Goal: Information Seeking & Learning: Understand process/instructions

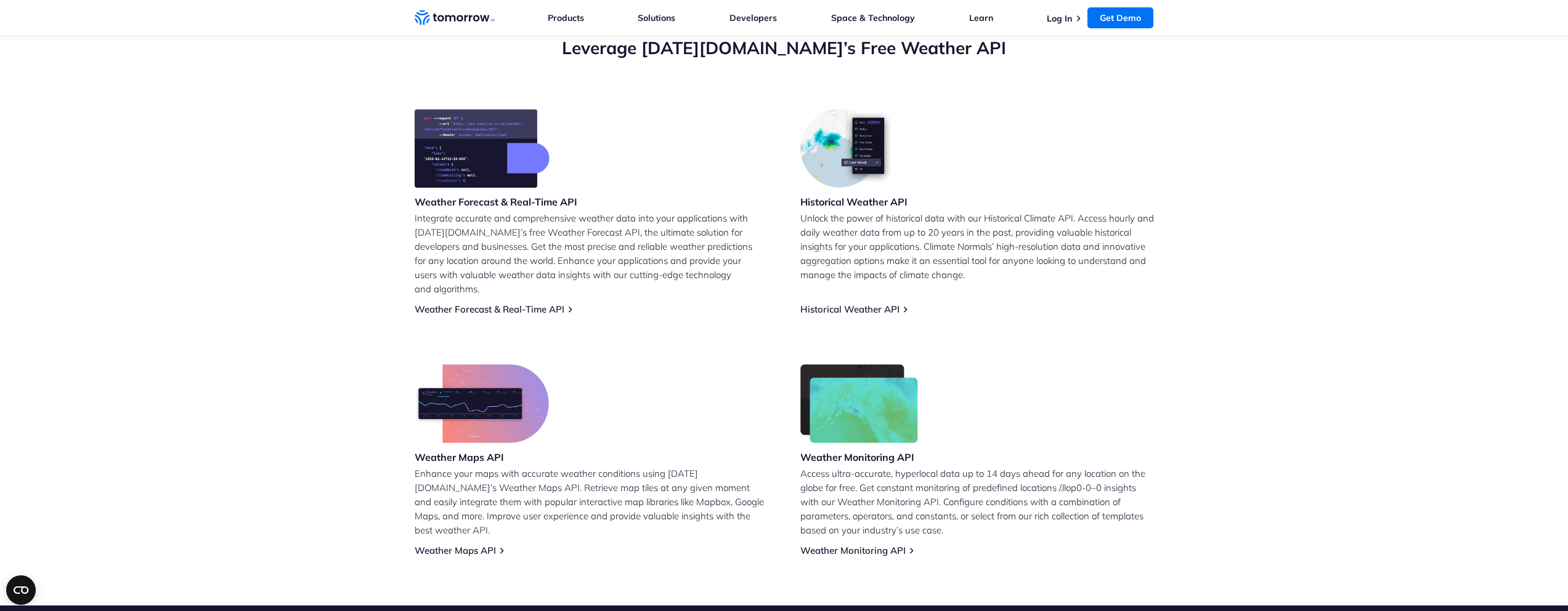
scroll to position [591, 0]
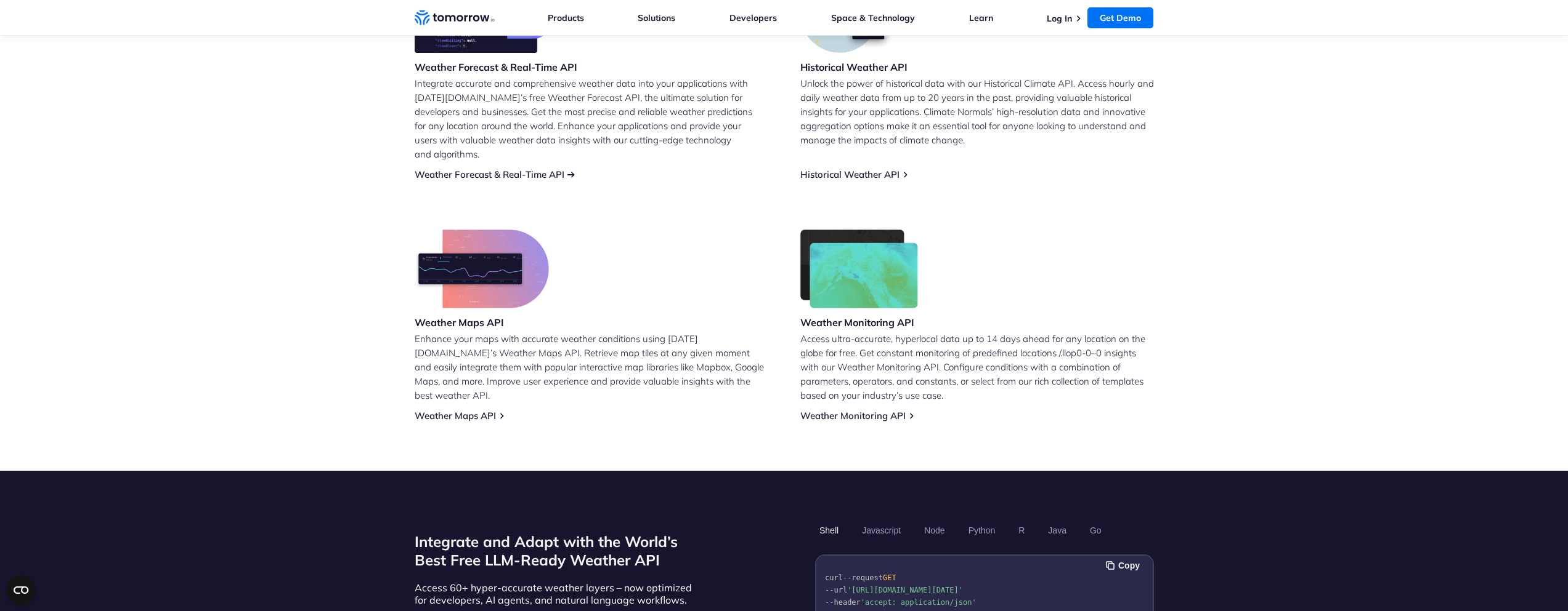
click at [549, 169] on link "Weather Forecast & Real-Time API" at bounding box center [489, 175] width 150 height 12
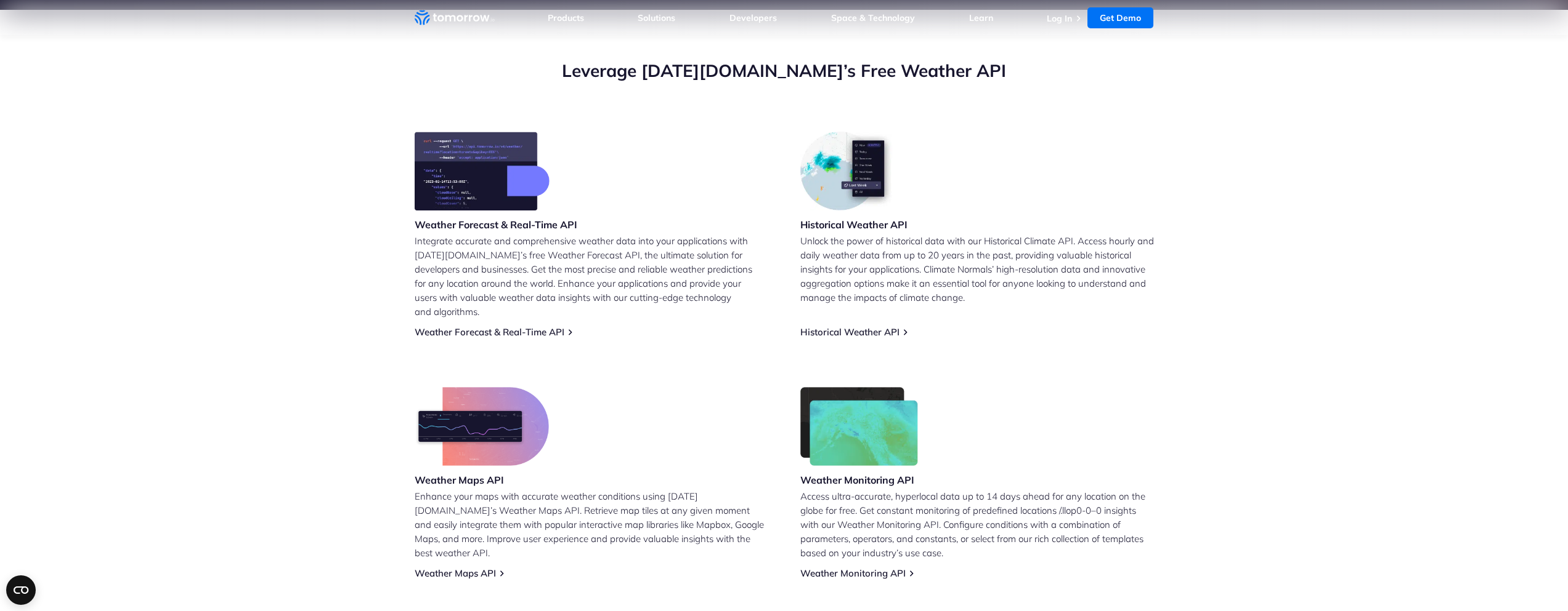
scroll to position [444, 0]
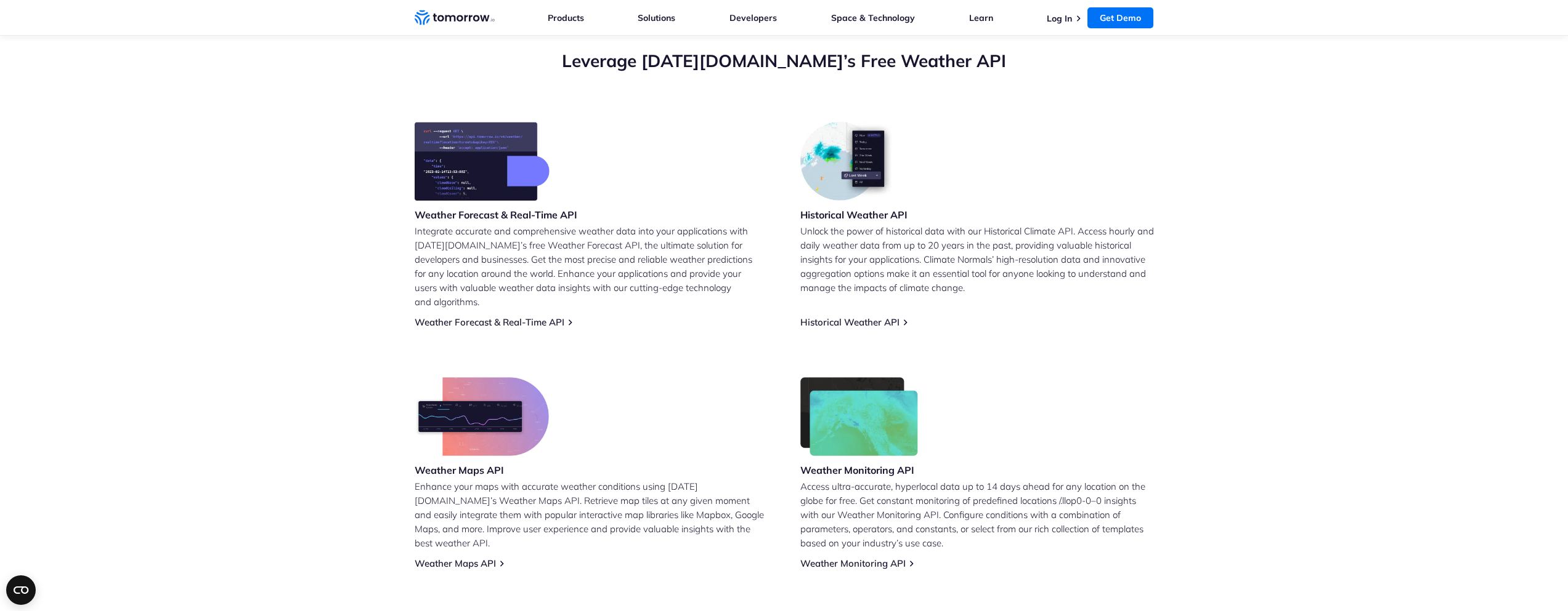
click at [523, 199] on img at bounding box center [482, 161] width 135 height 79
click at [462, 221] on h3 "Weather Forecast & Real-Time API" at bounding box center [496, 215] width 163 height 14
drag, startPoint x: 435, startPoint y: 218, endPoint x: 506, endPoint y: 215, distance: 71.1
click at [444, 217] on h3 "Weather Forecast & Real-Time API" at bounding box center [496, 215] width 163 height 14
click at [540, 317] on link "Weather Forecast & Real-Time API" at bounding box center [489, 323] width 150 height 12
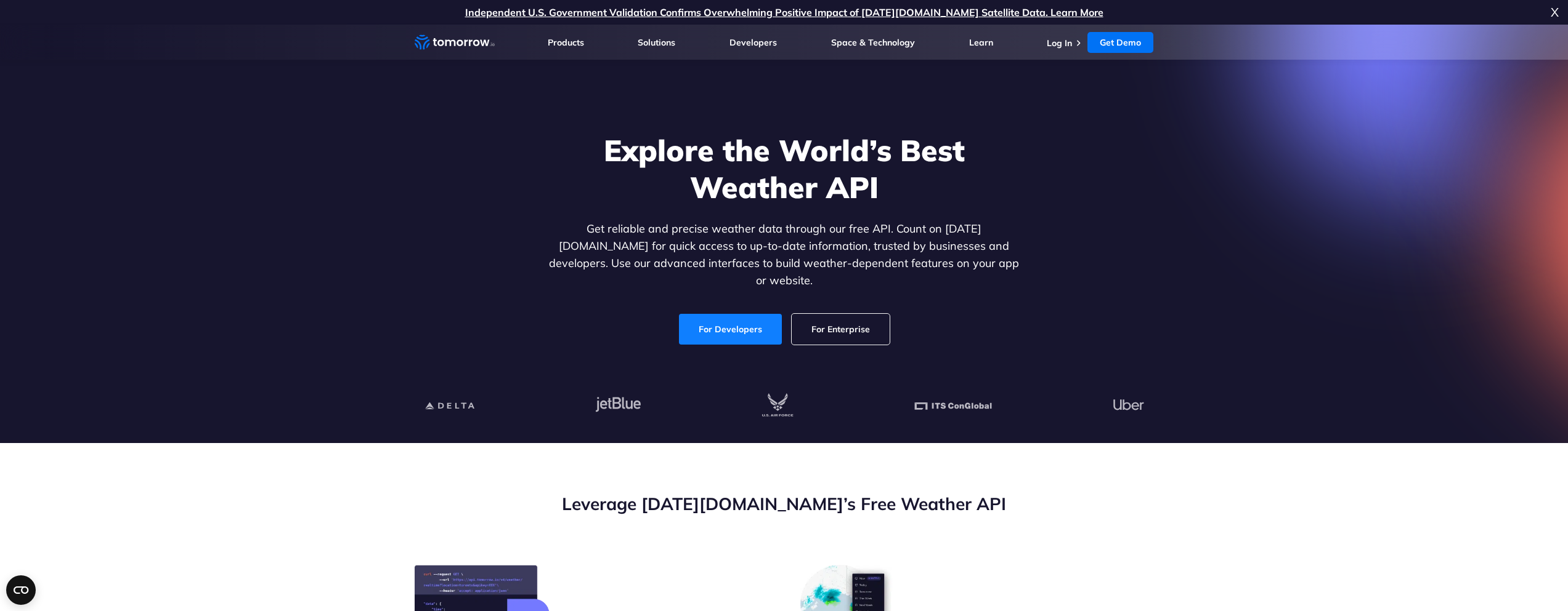
click at [743, 314] on link "For Developers" at bounding box center [730, 329] width 103 height 31
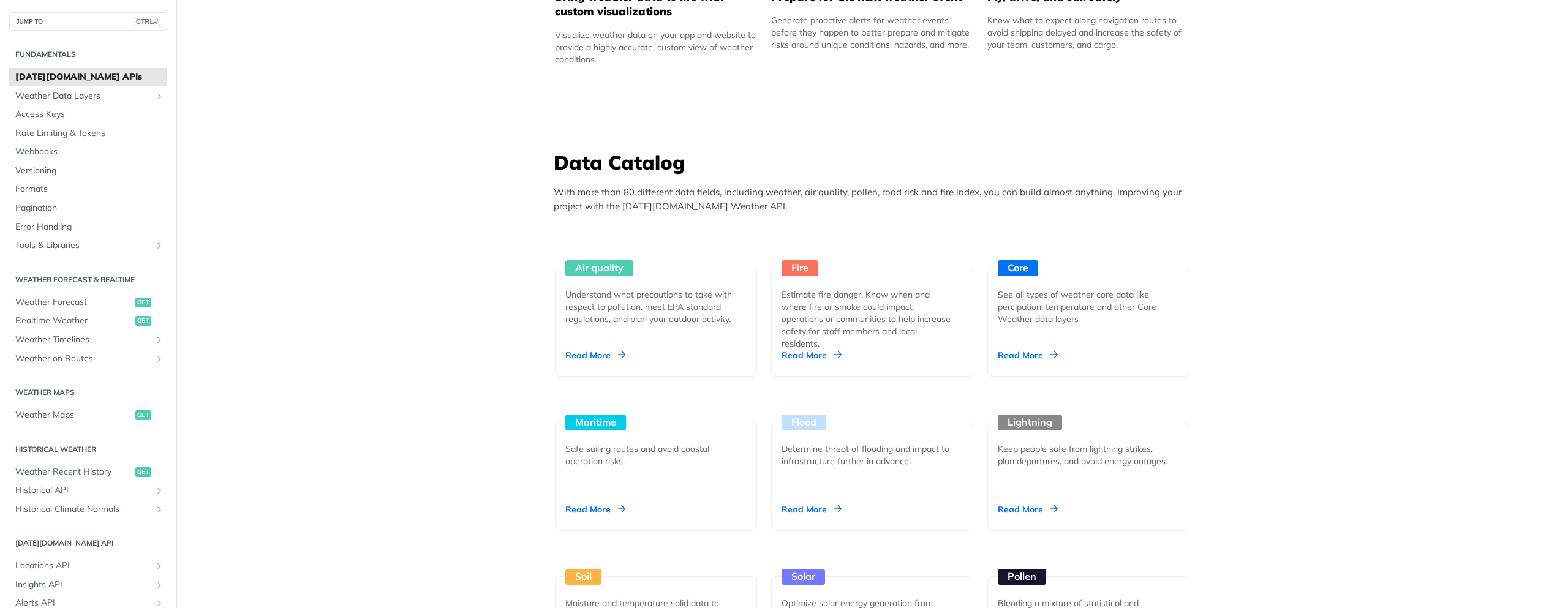
scroll to position [955, 0]
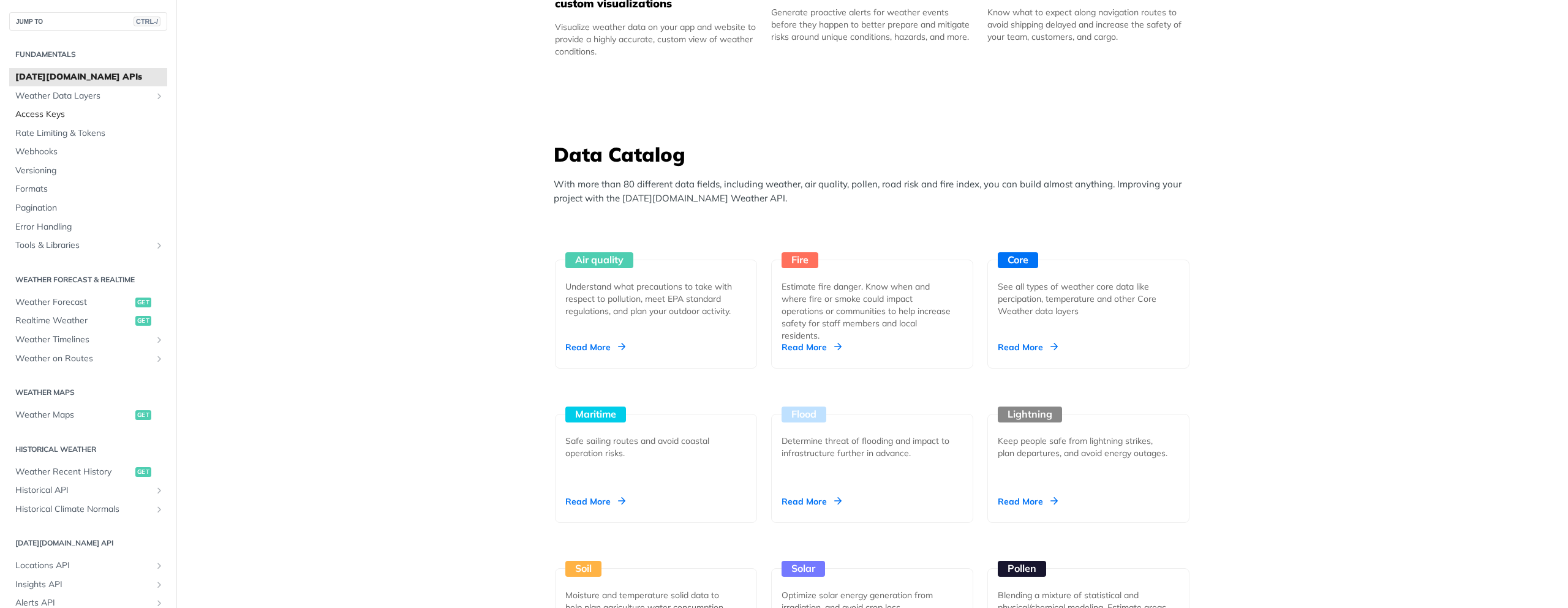
click at [54, 113] on span "Access Keys" at bounding box center [89, 114] width 149 height 12
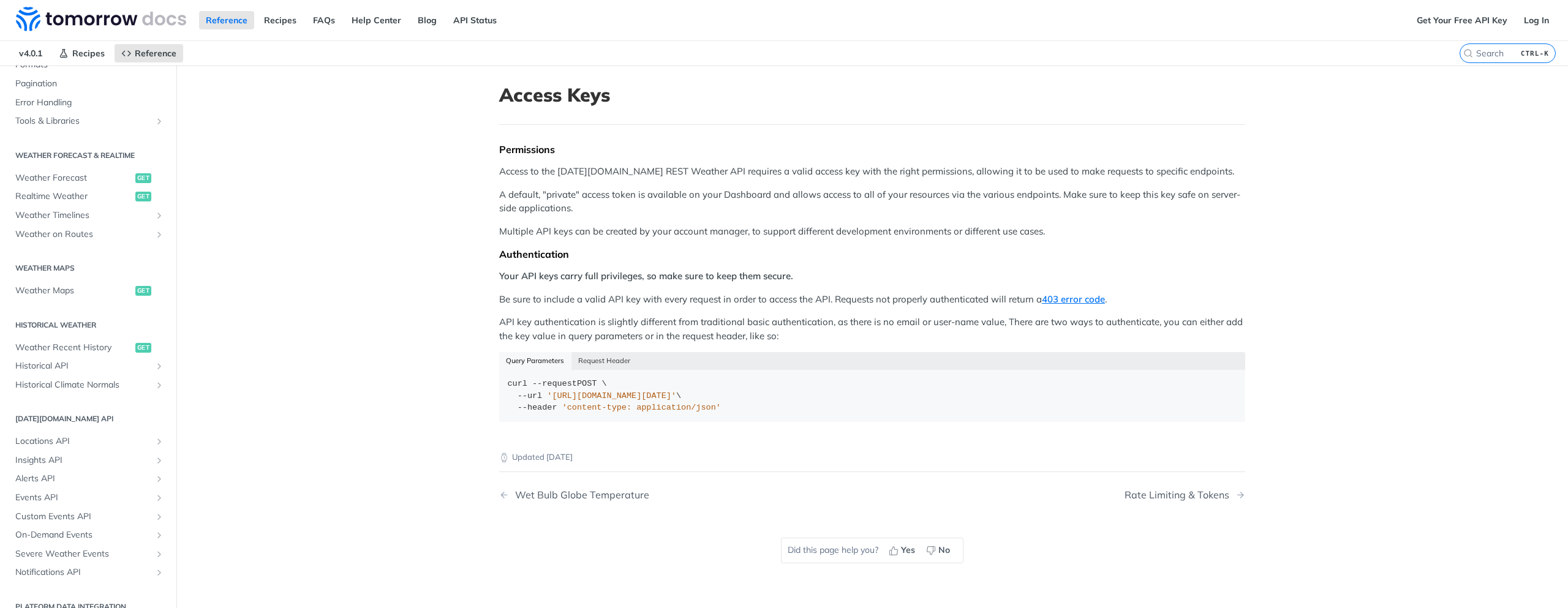
scroll to position [206, 0]
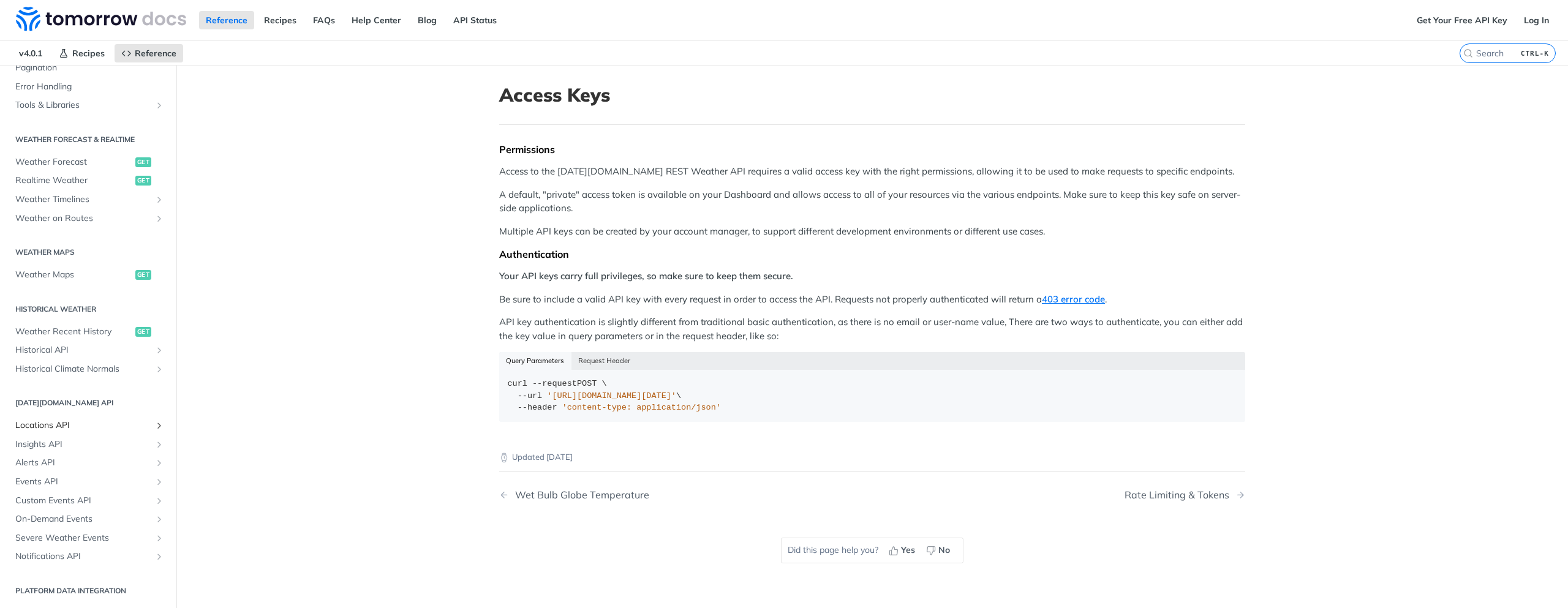
click at [57, 428] on span "Locations API" at bounding box center [83, 426] width 136 height 12
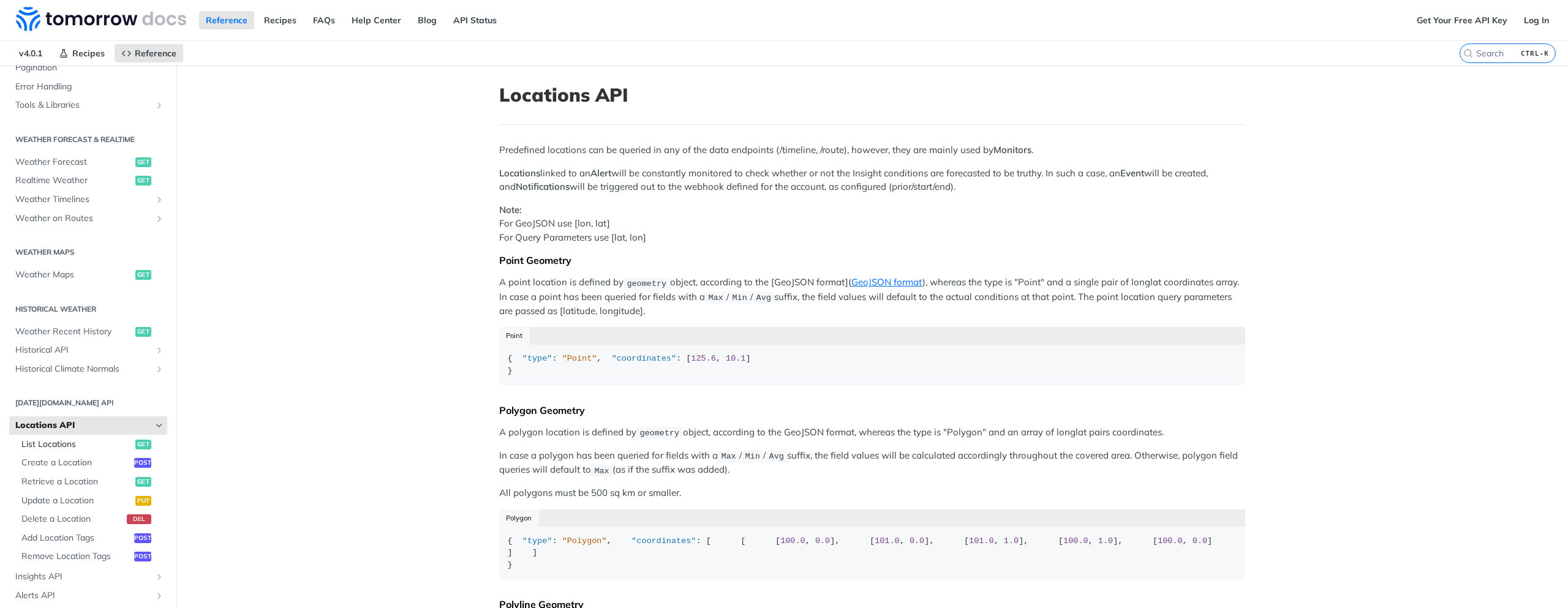
click at [57, 444] on span "List Locations" at bounding box center [77, 445] width 111 height 12
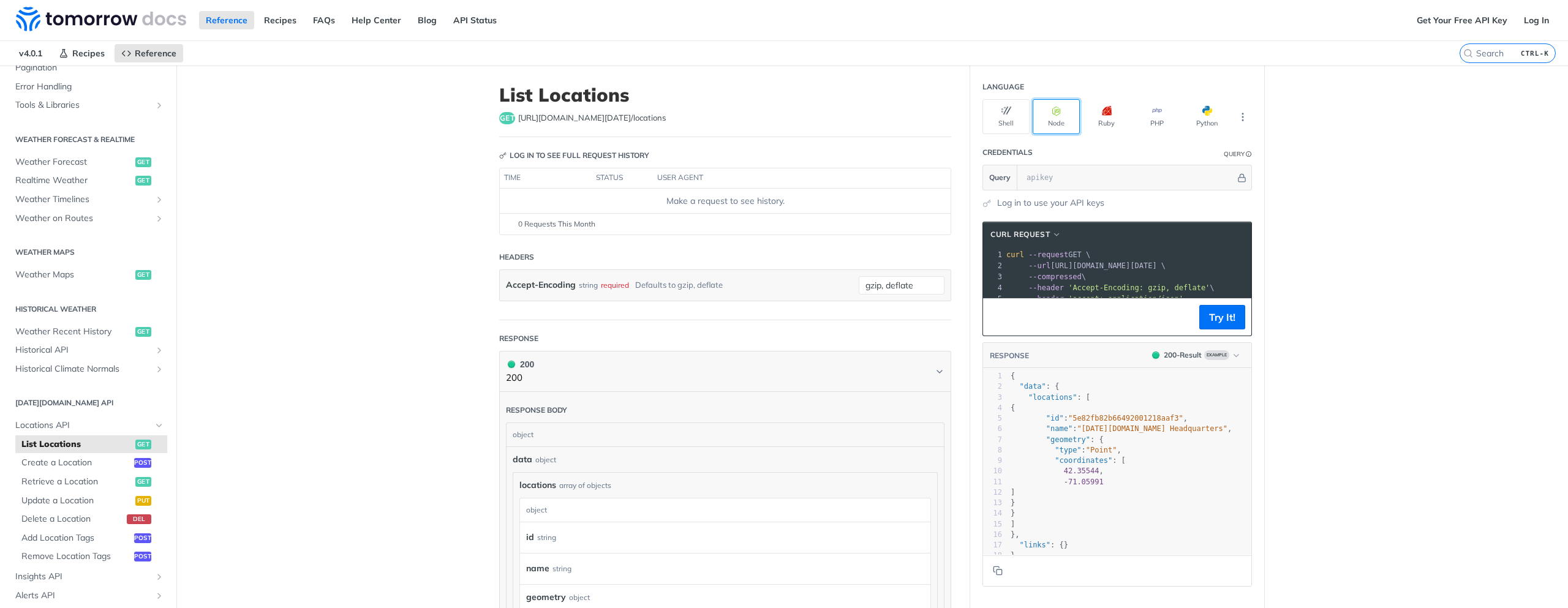
click at [1051, 115] on icon "button" at bounding box center [1056, 111] width 10 height 10
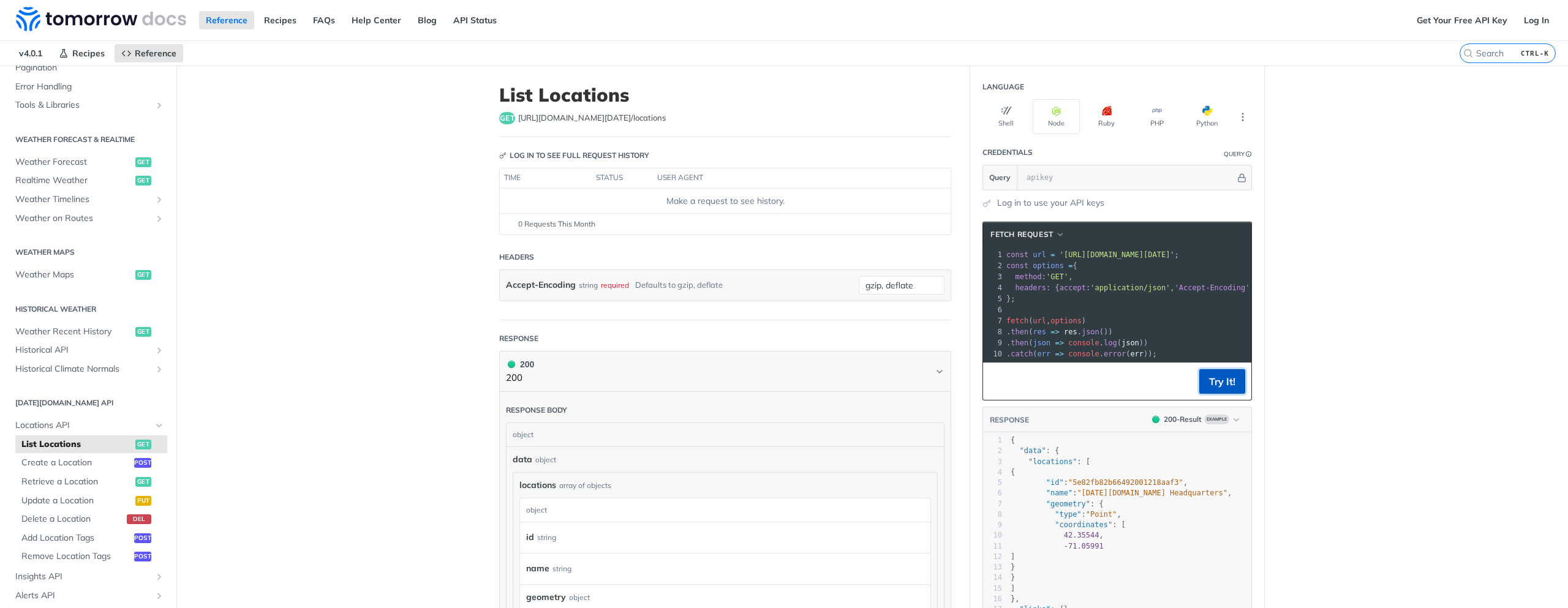
click at [1223, 394] on button "Try It!" at bounding box center [1222, 381] width 46 height 25
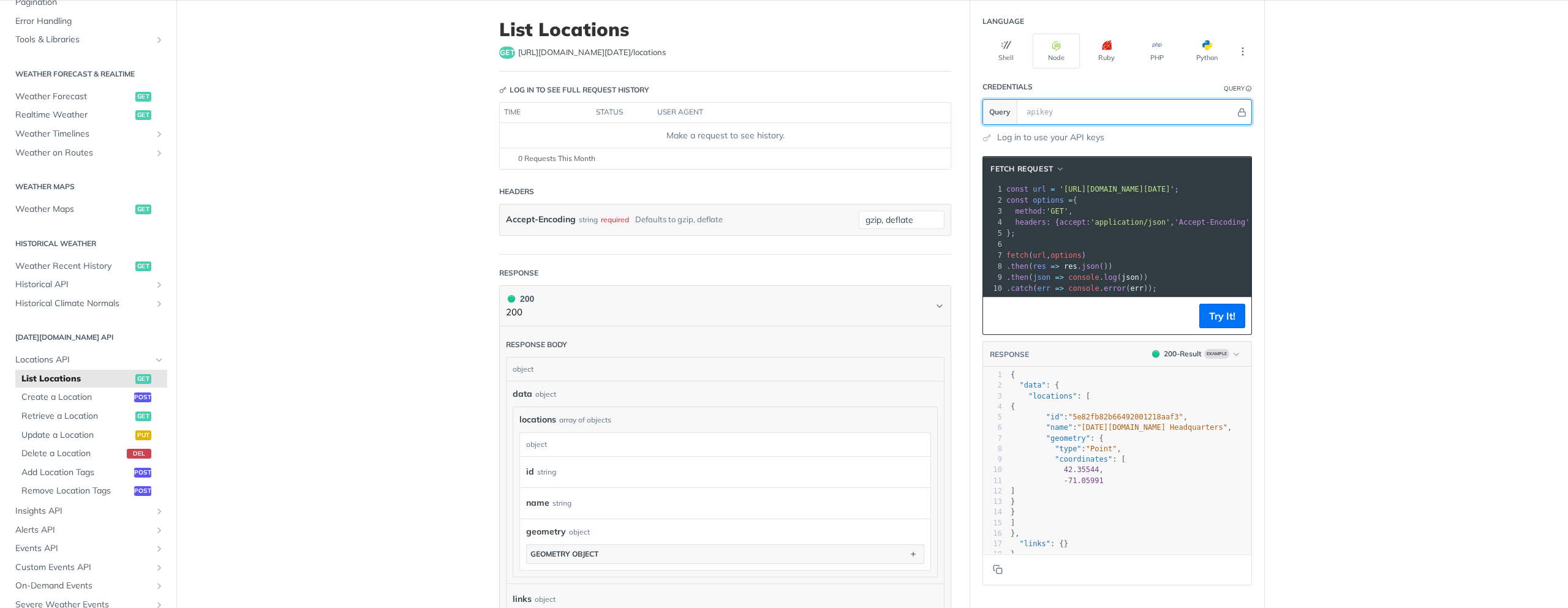
scroll to position [73, 0]
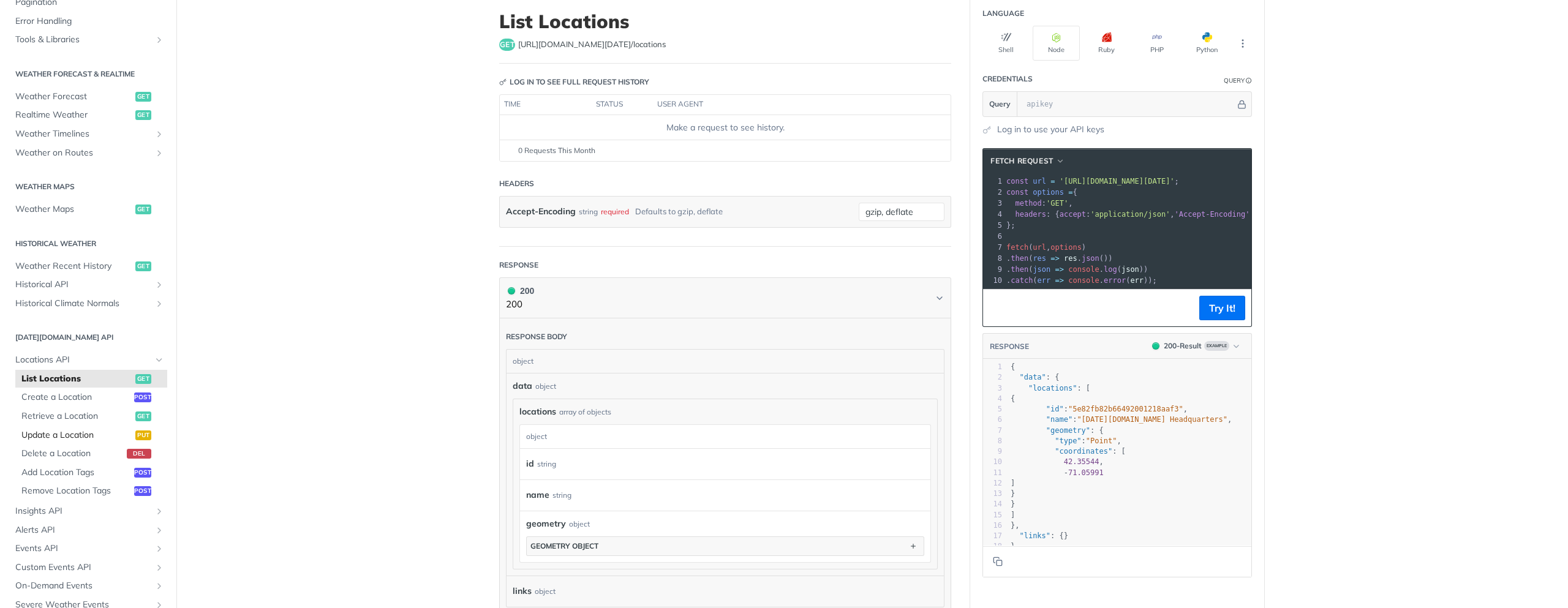
click at [78, 432] on span "Update a Location" at bounding box center [77, 435] width 111 height 12
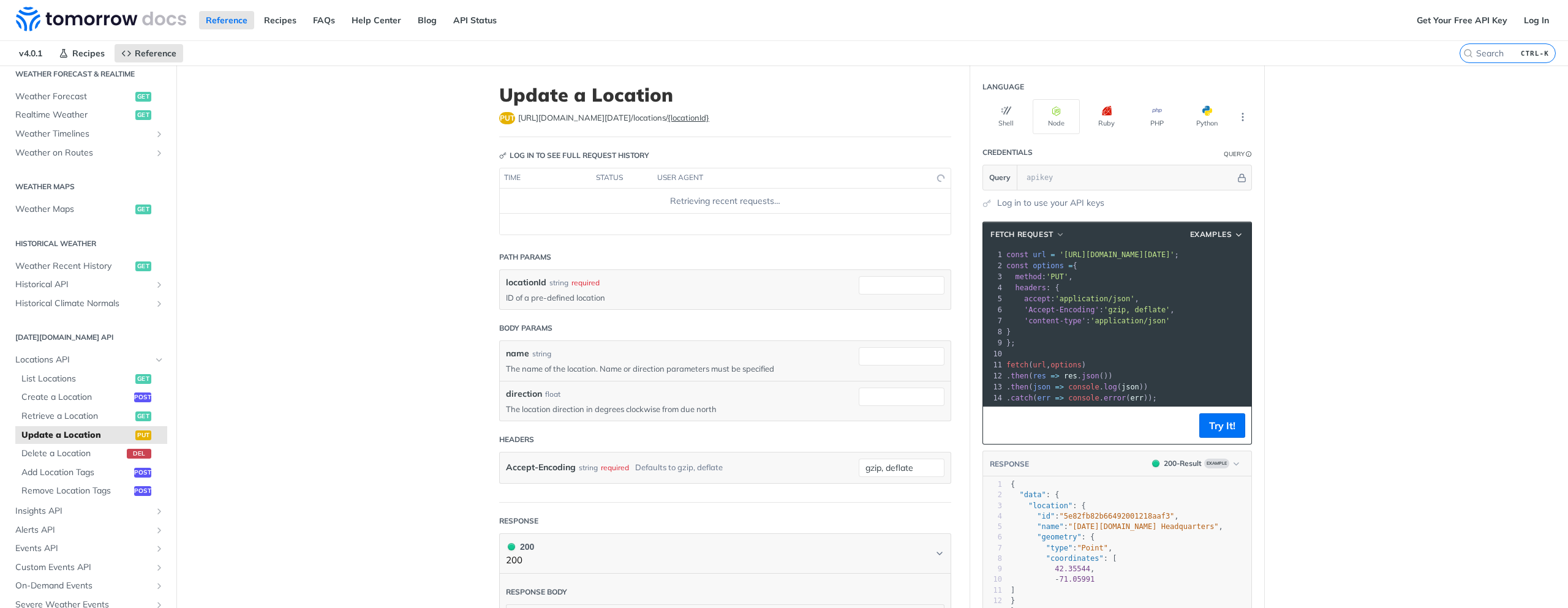
scroll to position [279, 0]
click at [75, 407] on span "Retrieve a Location" at bounding box center [77, 409] width 111 height 12
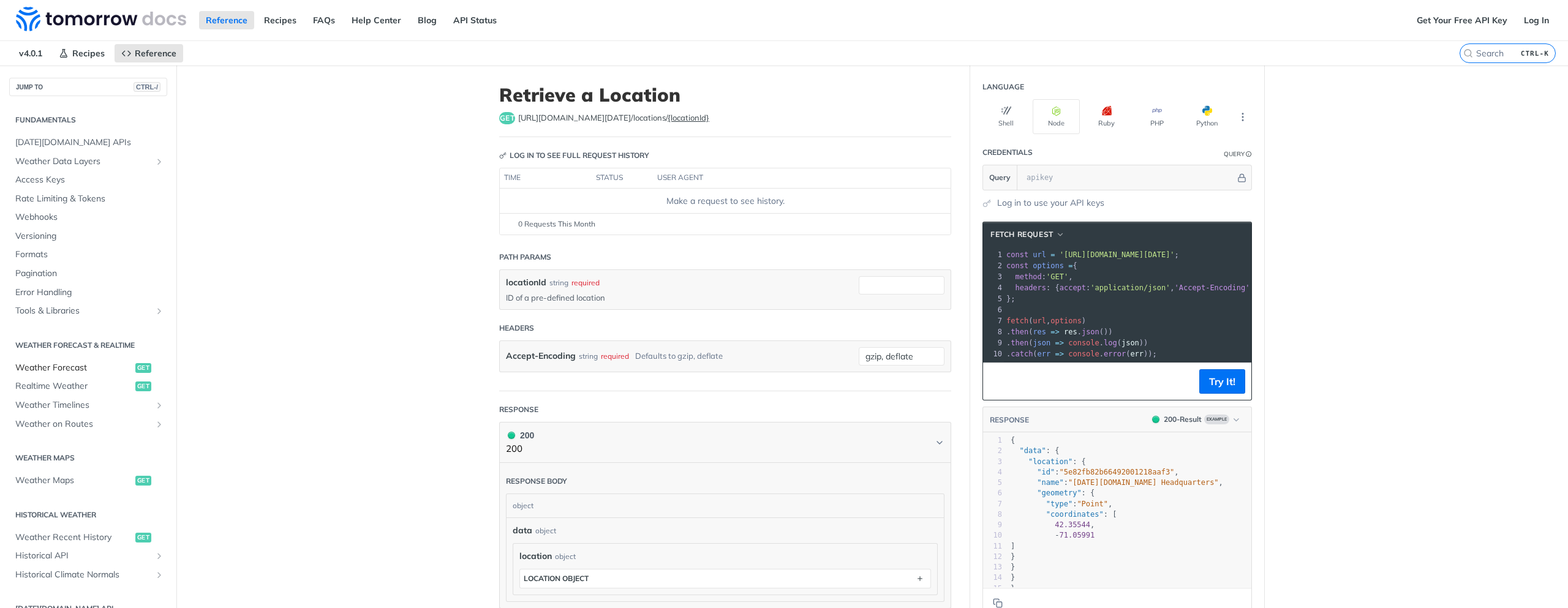
click at [80, 371] on span "Weather Forecast" at bounding box center [73, 368] width 117 height 12
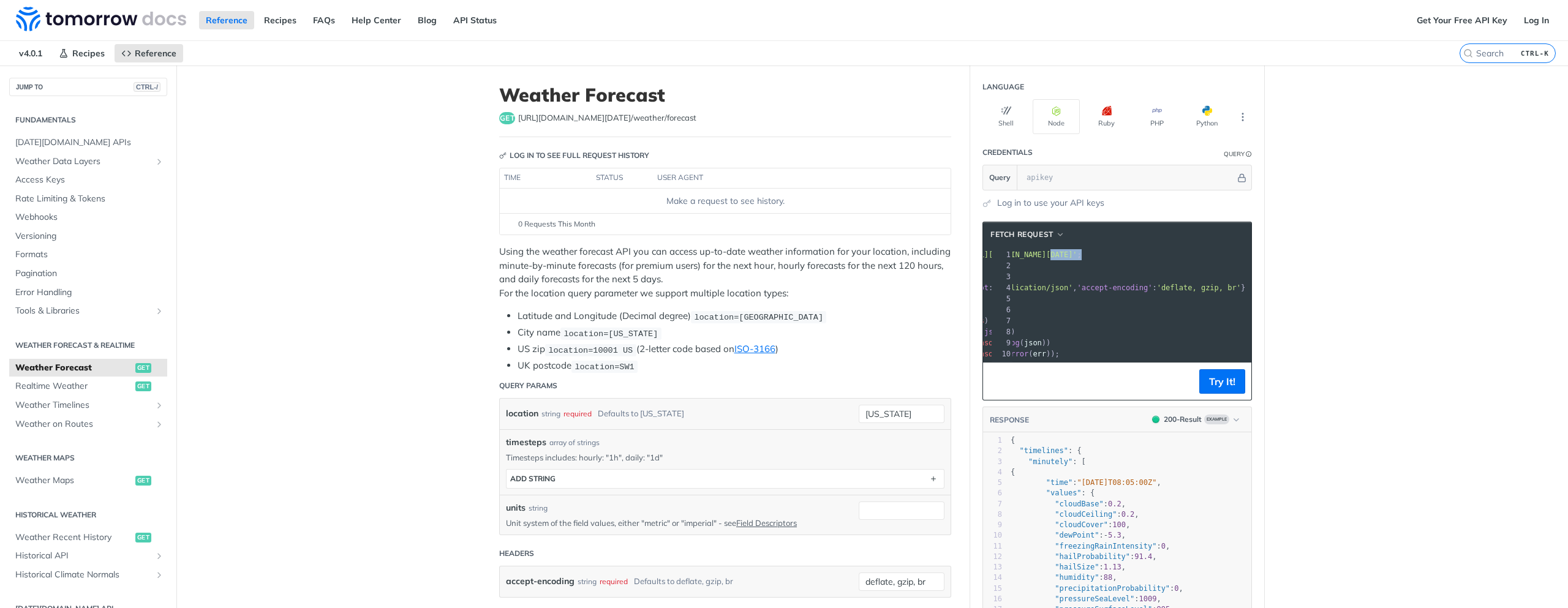
scroll to position [0, 106]
drag, startPoint x: 1142, startPoint y: 255, endPoint x: 1271, endPoint y: 259, distance: 129.1
click at [1212, 394] on button "Try It!" at bounding box center [1222, 381] width 46 height 25
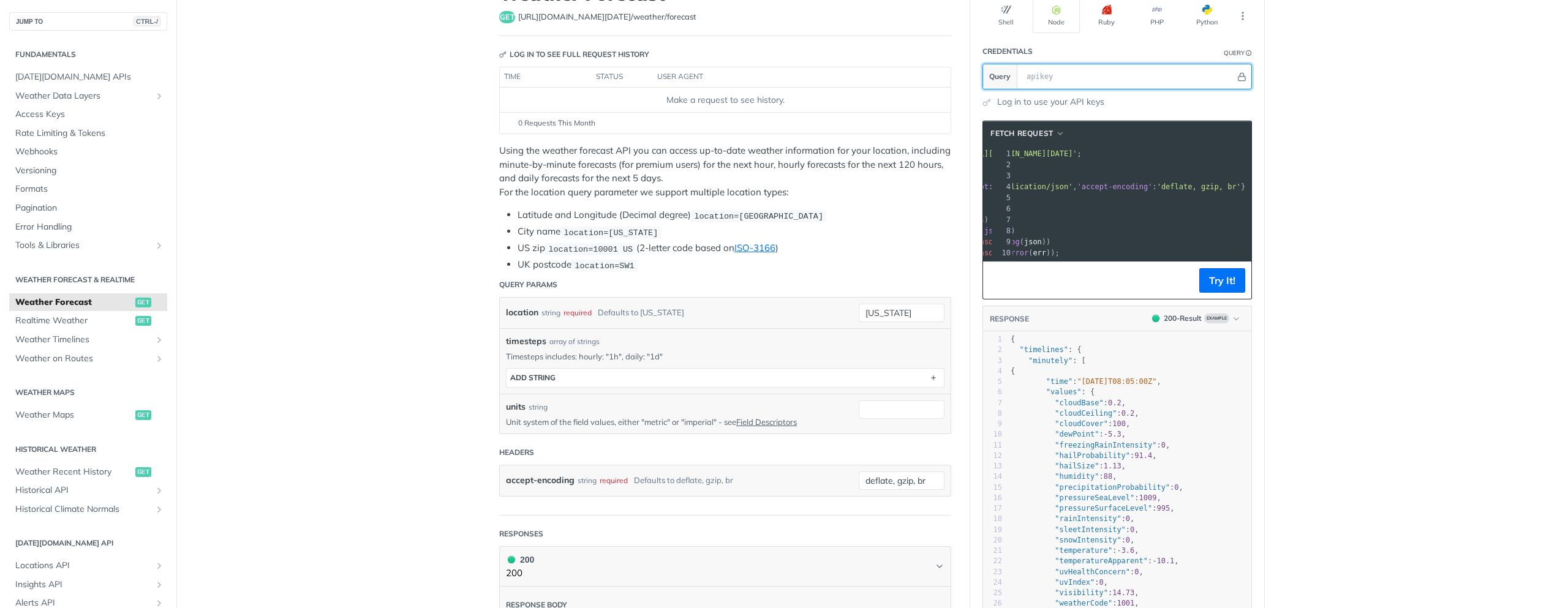
scroll to position [73, 0]
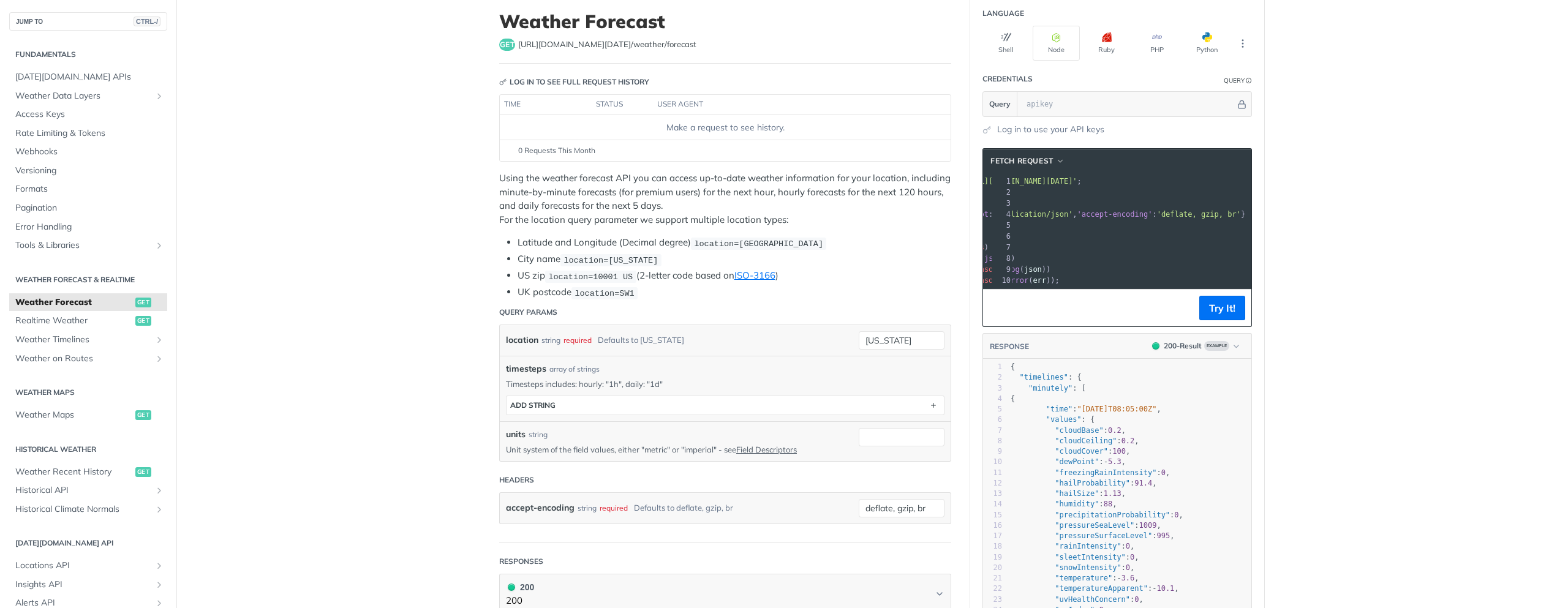
click at [1077, 178] on span "'https://api.tomorrow.io/v4/weather/forecast?location=new%20york'" at bounding box center [1019, 181] width 115 height 9
click at [1042, 107] on input "text" at bounding box center [1127, 104] width 215 height 25
click at [1226, 320] on button "Try It!" at bounding box center [1222, 307] width 46 height 25
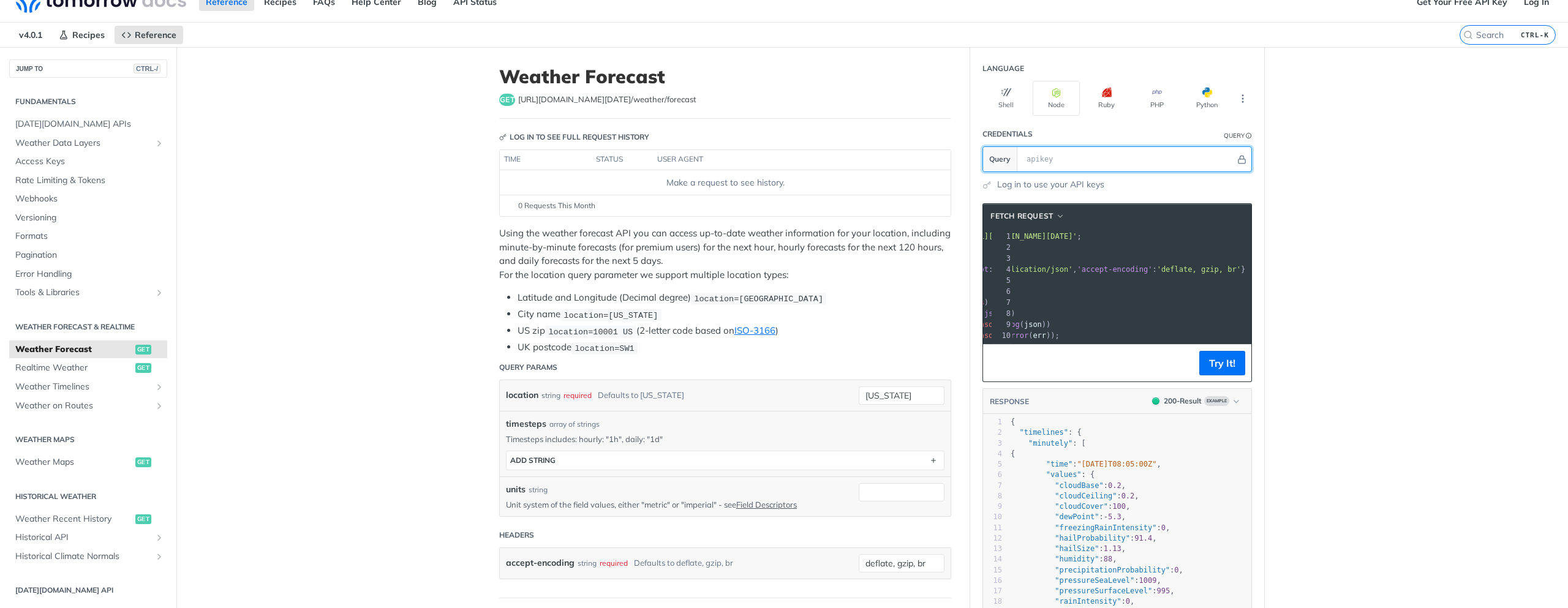
scroll to position [0, 0]
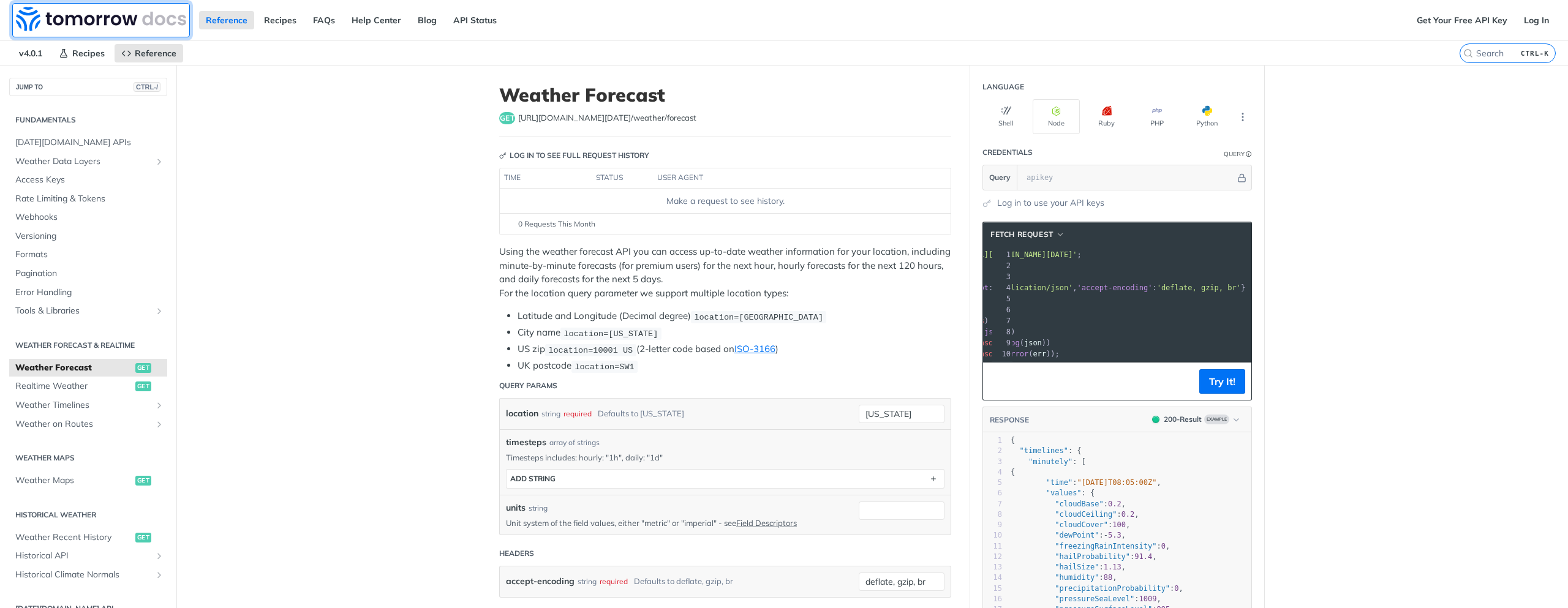
click at [168, 20] on img at bounding box center [101, 19] width 170 height 25
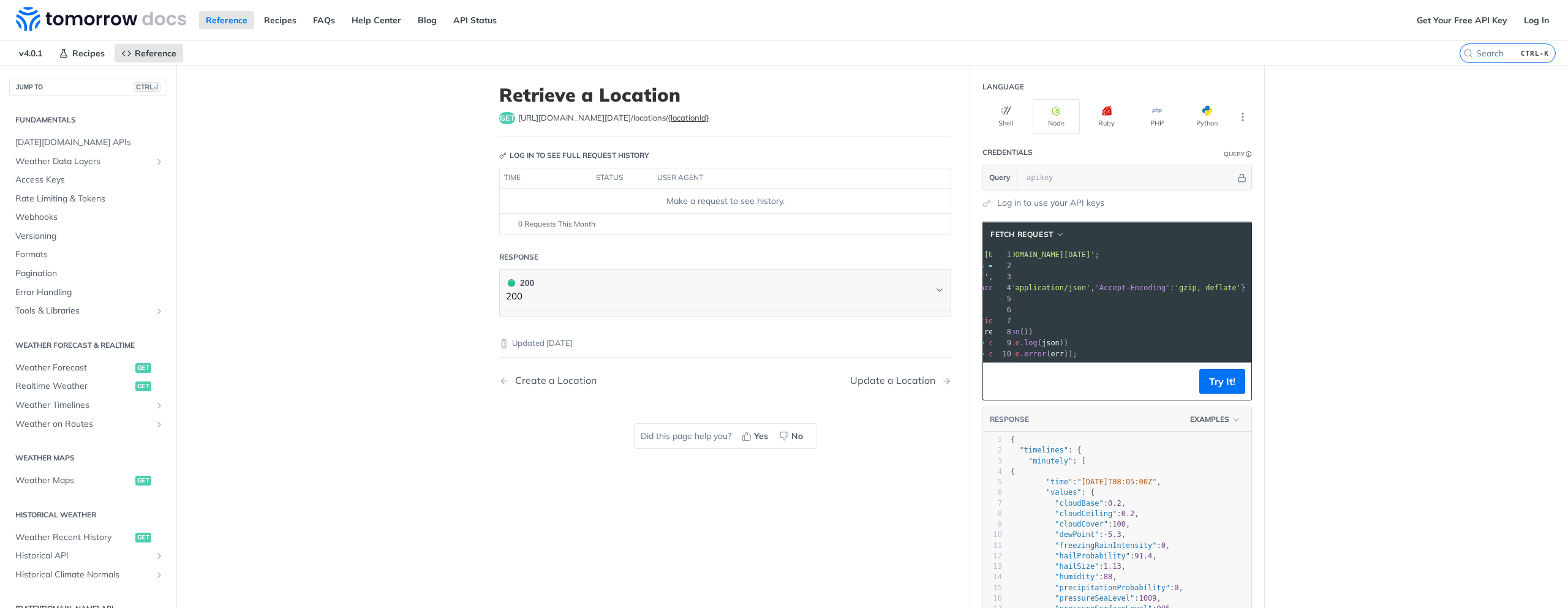
scroll to position [338, 0]
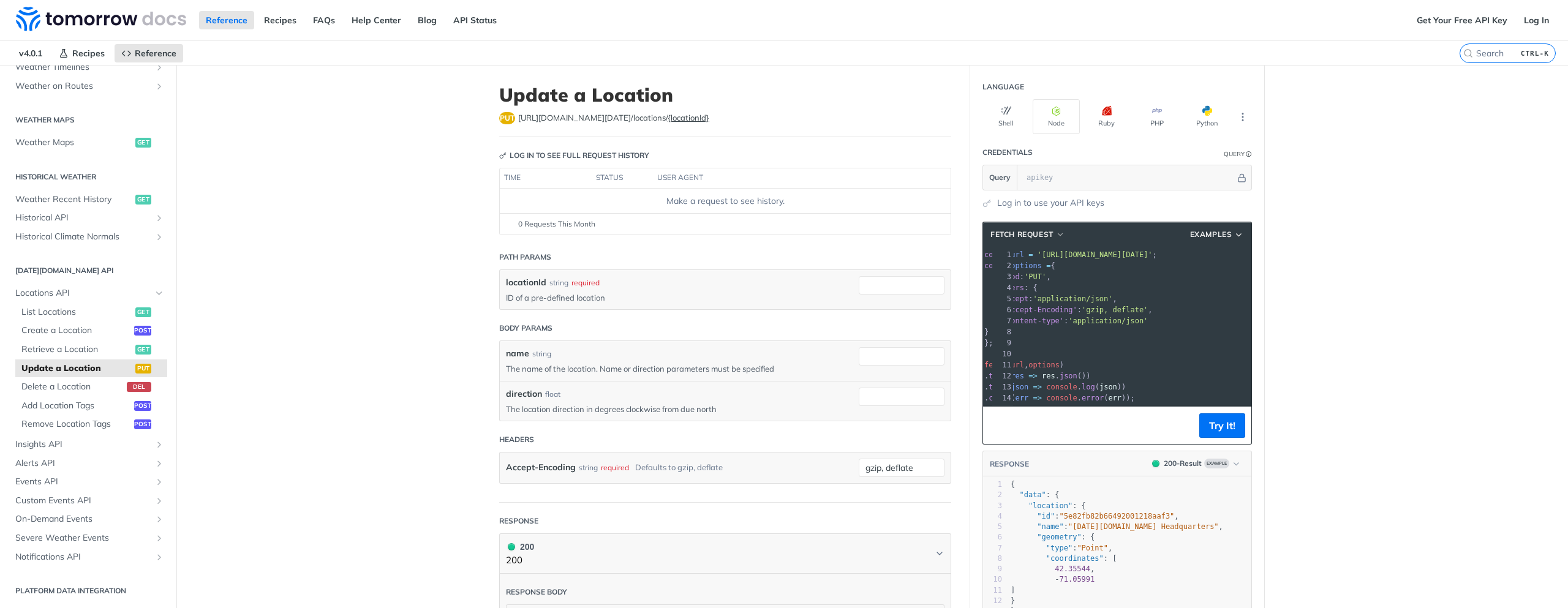
scroll to position [0, 31]
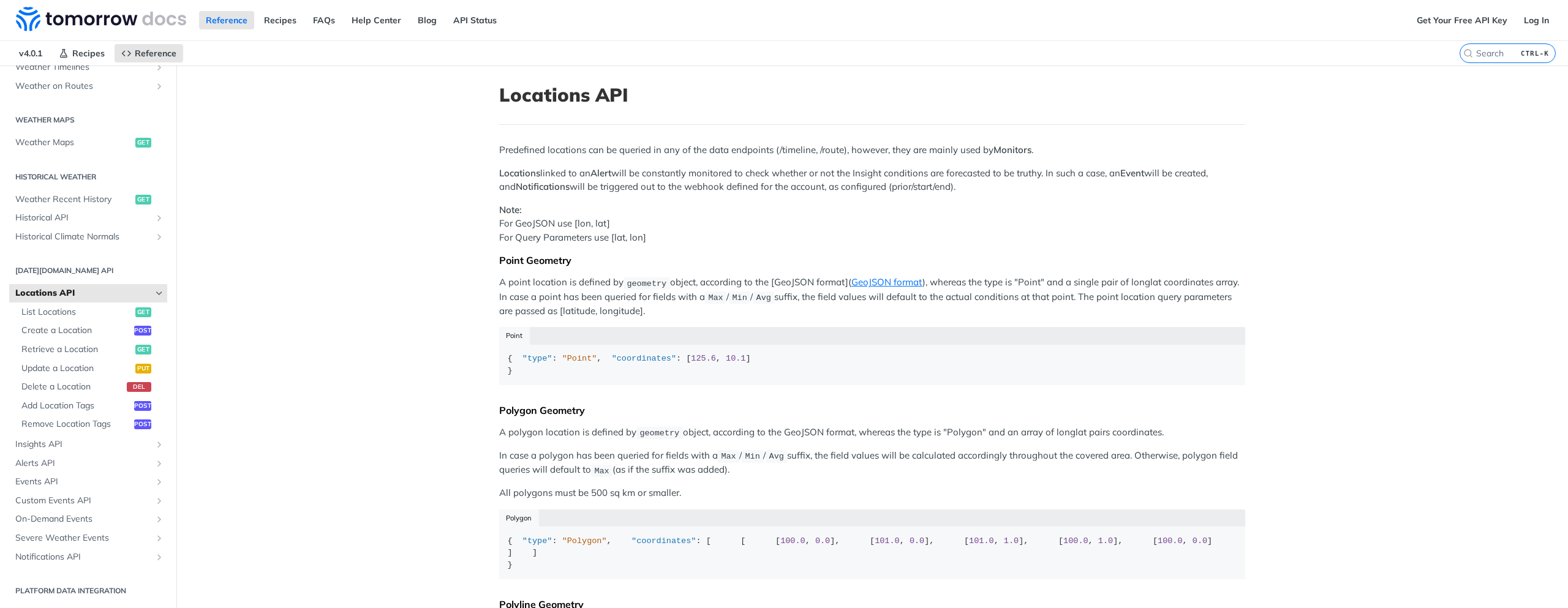
scroll to position [206, 0]
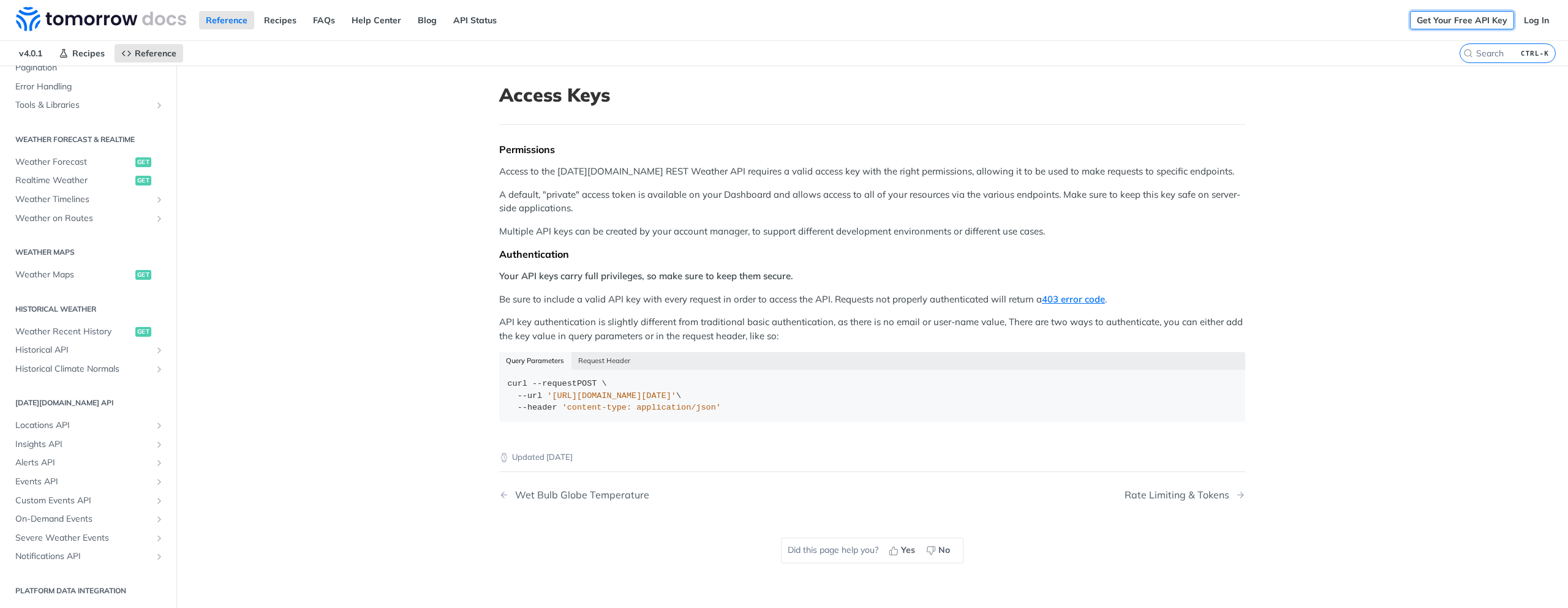
click at [1423, 23] on link "Get Your Free API Key" at bounding box center [1462, 20] width 104 height 19
click at [128, 23] on img at bounding box center [101, 19] width 170 height 25
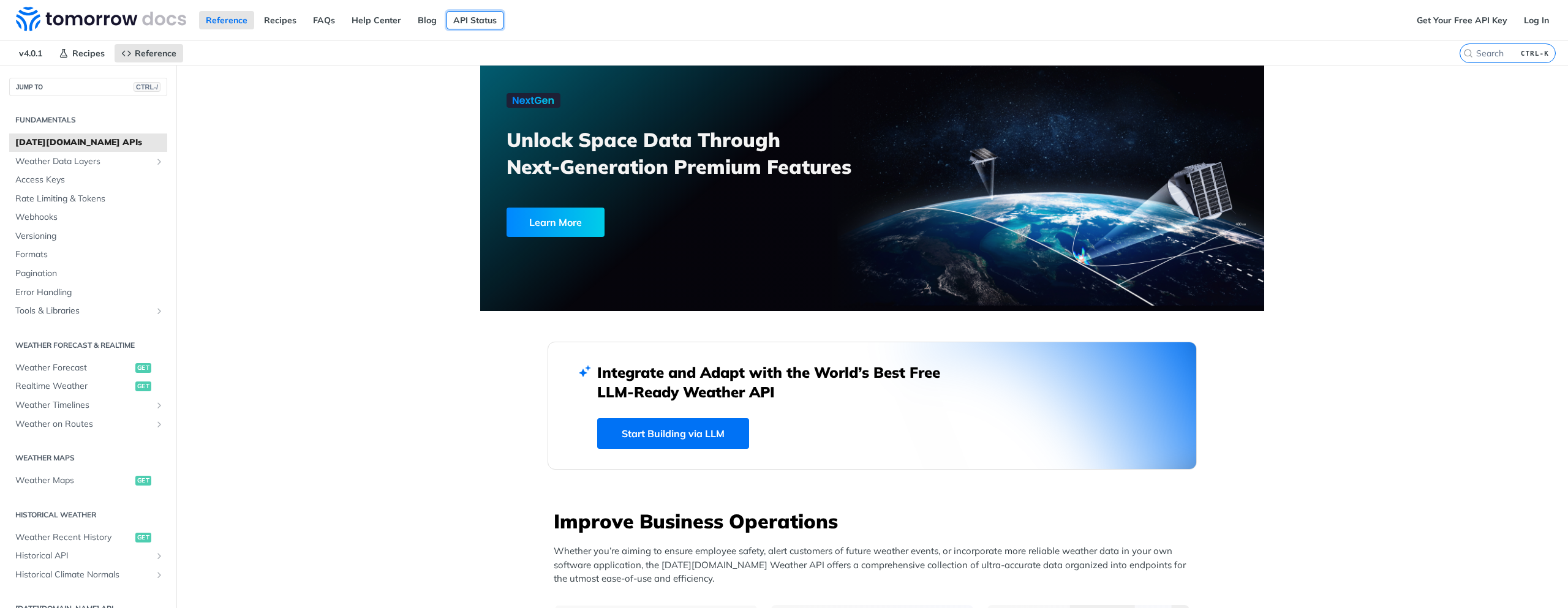
click at [474, 25] on link "API Status" at bounding box center [474, 20] width 57 height 19
click at [43, 165] on span "Weather Data Layers" at bounding box center [83, 162] width 136 height 12
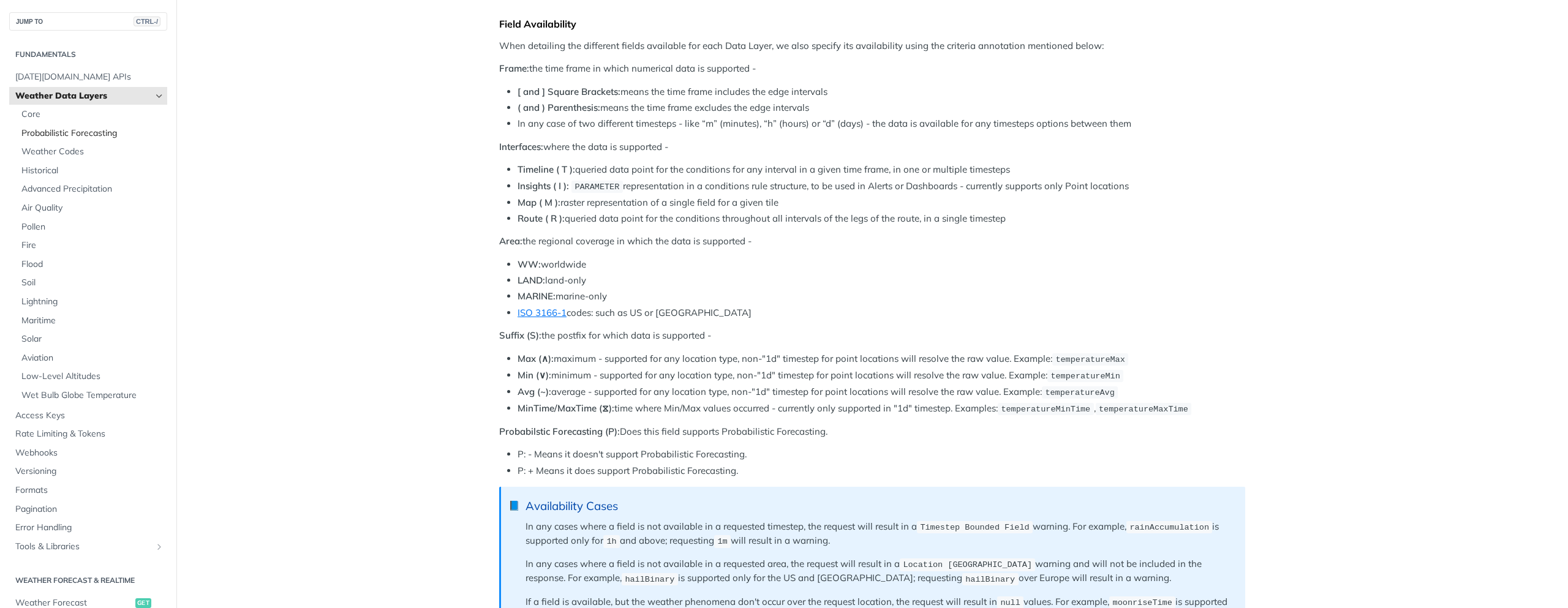
click at [99, 128] on span "Probabilistic Forecasting" at bounding box center [93, 134] width 143 height 12
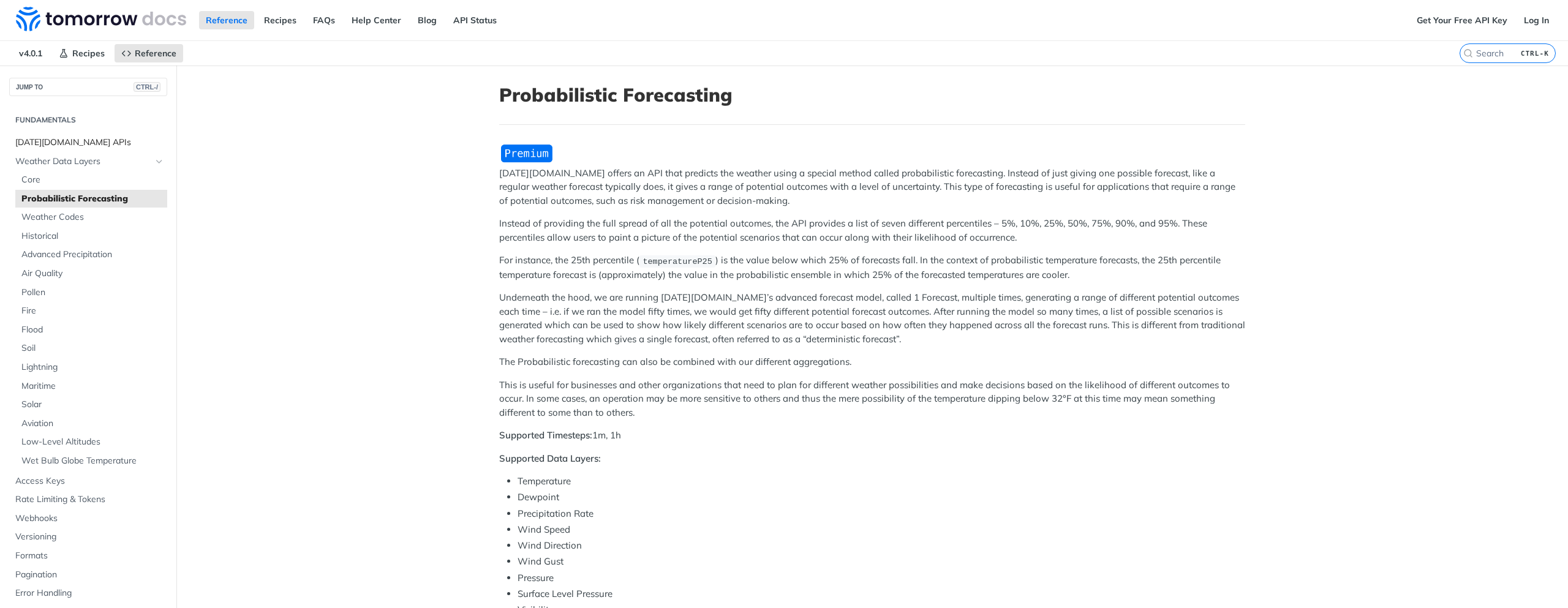
click at [77, 146] on span "[DATE][DOMAIN_NAME] APIs" at bounding box center [89, 142] width 149 height 12
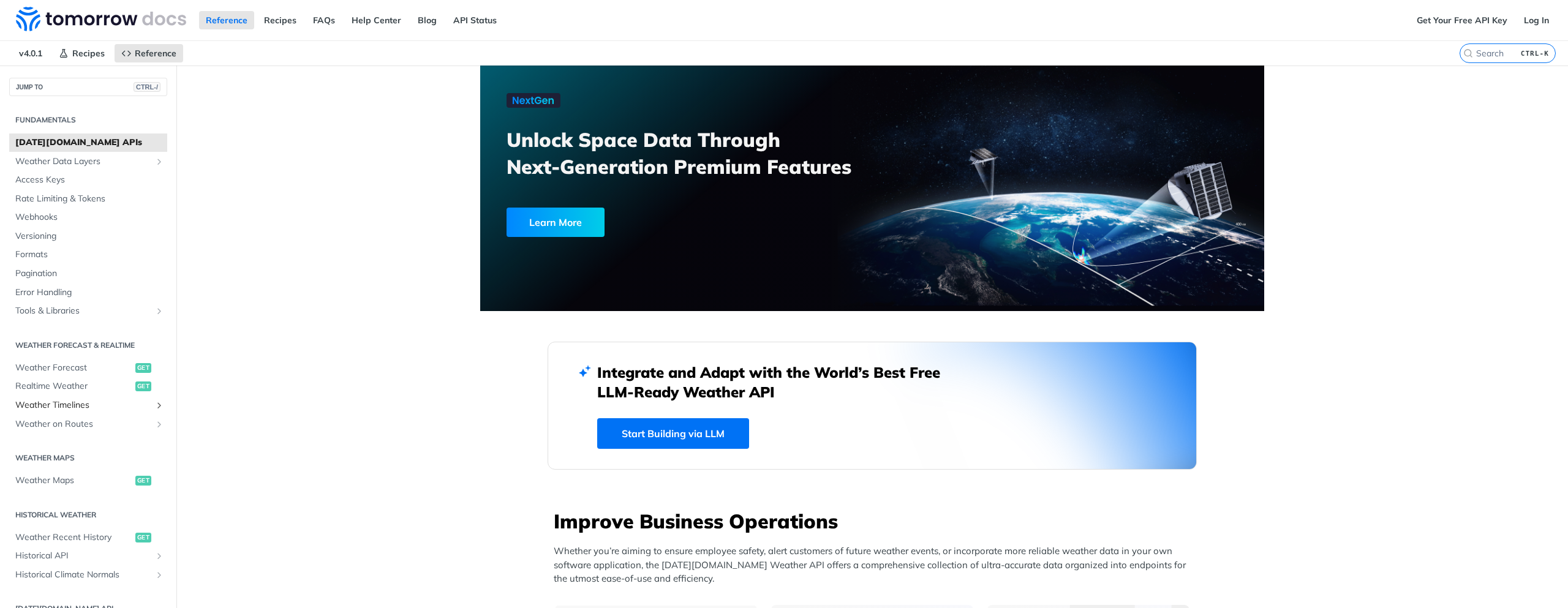
click at [67, 405] on span "Weather Timelines" at bounding box center [83, 405] width 136 height 12
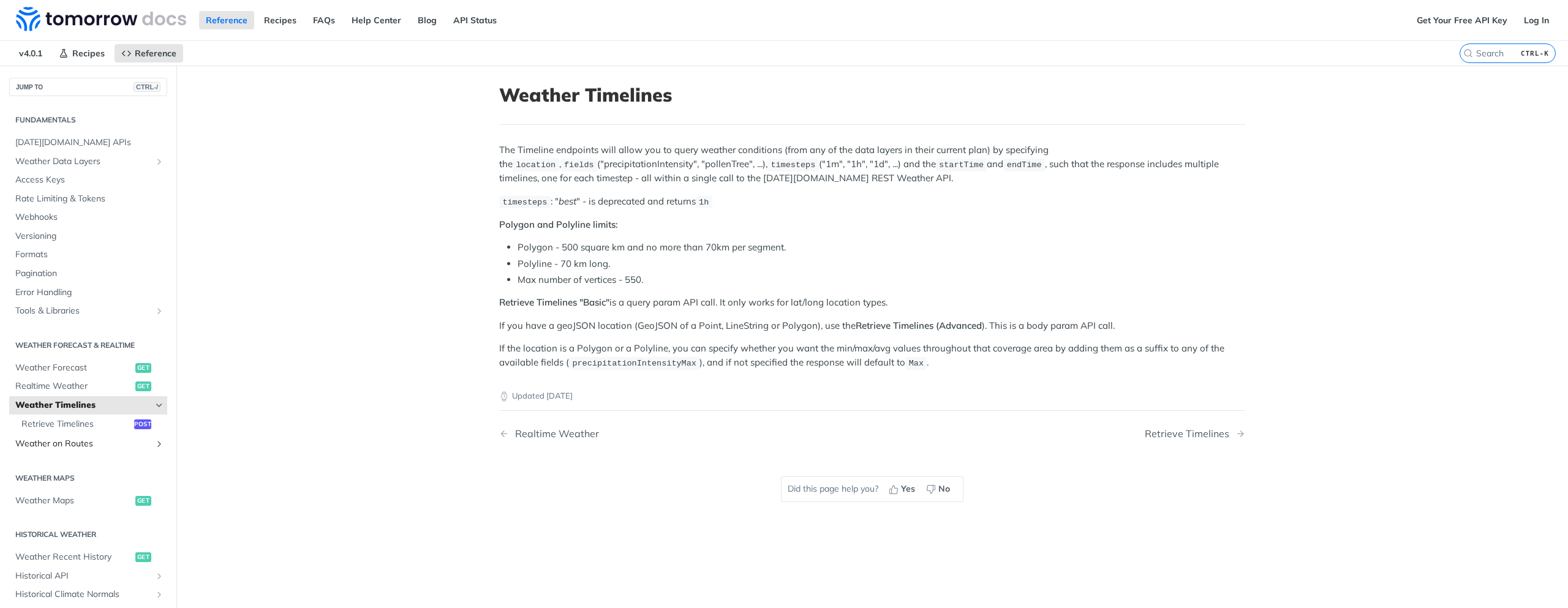
click at [77, 450] on span "Weather on Routes" at bounding box center [83, 444] width 136 height 12
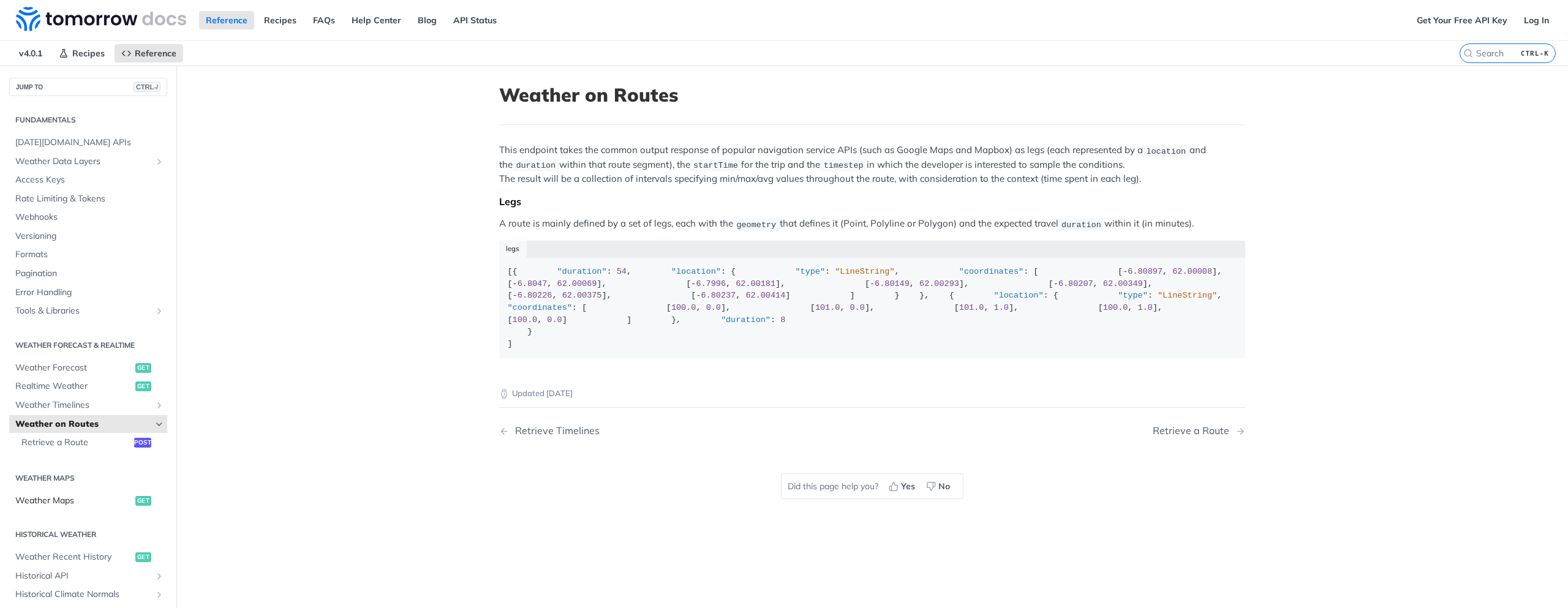
click at [82, 499] on span "Weather Maps" at bounding box center [73, 501] width 117 height 12
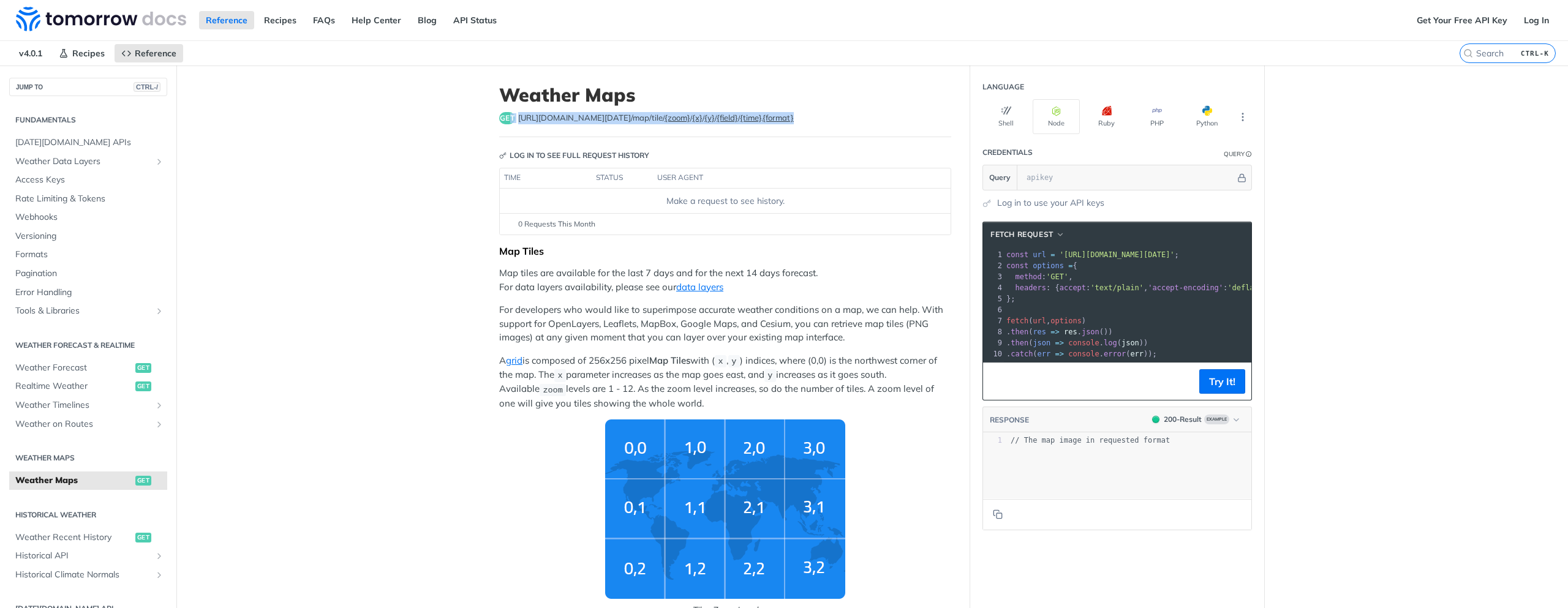
drag, startPoint x: 770, startPoint y: 117, endPoint x: 505, endPoint y: 121, distance: 265.0
click at [505, 121] on div "get https://api.tomorrow.io/v4 /map/tile/ {zoom} / {x} / {y} / {field} / {time}…" at bounding box center [724, 118] width 452 height 12
click at [739, 131] on header "Weather Maps get https://api.tomorrow.io/v4 /map/tile/ {zoom} / {x} / {y} / {fi…" at bounding box center [724, 111] width 452 height 54
drag, startPoint x: 767, startPoint y: 119, endPoint x: 509, endPoint y: 125, distance: 258.1
click at [509, 125] on header "Weather Maps get https://api.tomorrow.io/v4 /map/tile/ {zoom} / {x} / {y} / {fi…" at bounding box center [724, 111] width 452 height 54
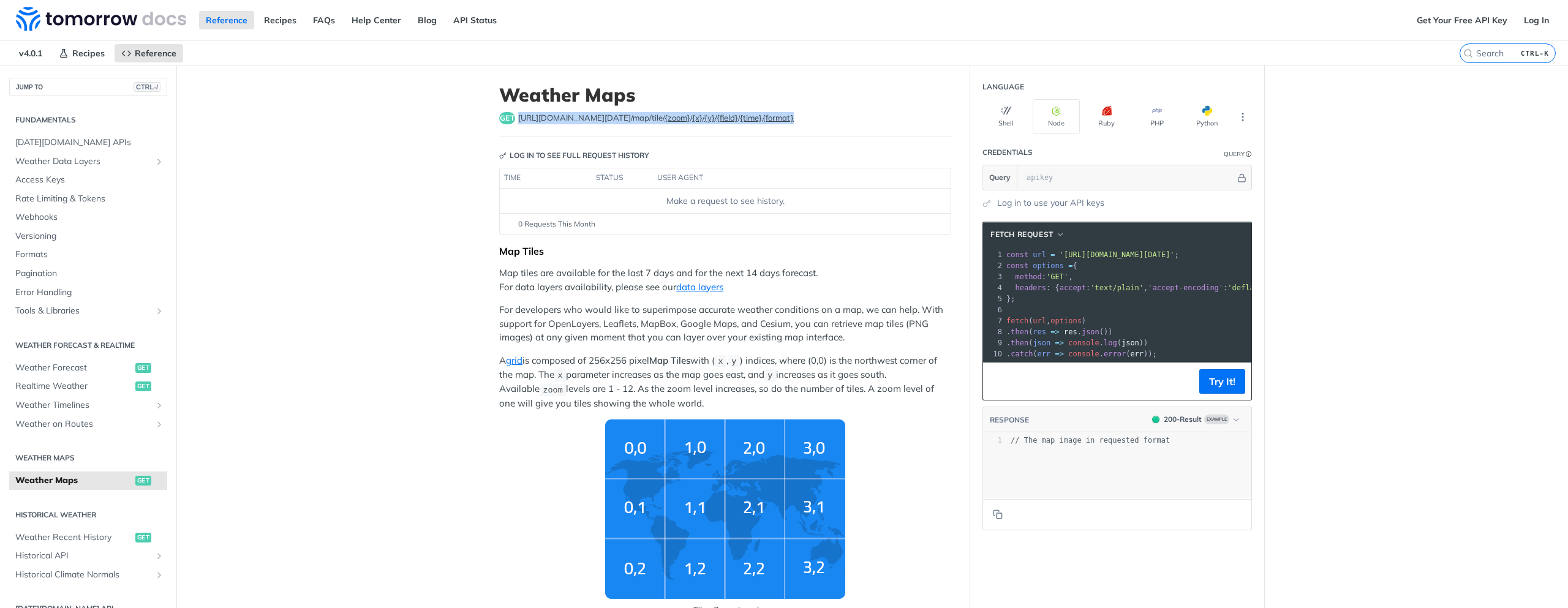
copy div "https://api.tomorrow.io/v4 /map/tile/ {zoom} / {x} / {y} / {field} / {time} . {…"
click at [688, 554] on img "Tiles Zoom Level" at bounding box center [725, 509] width 240 height 180
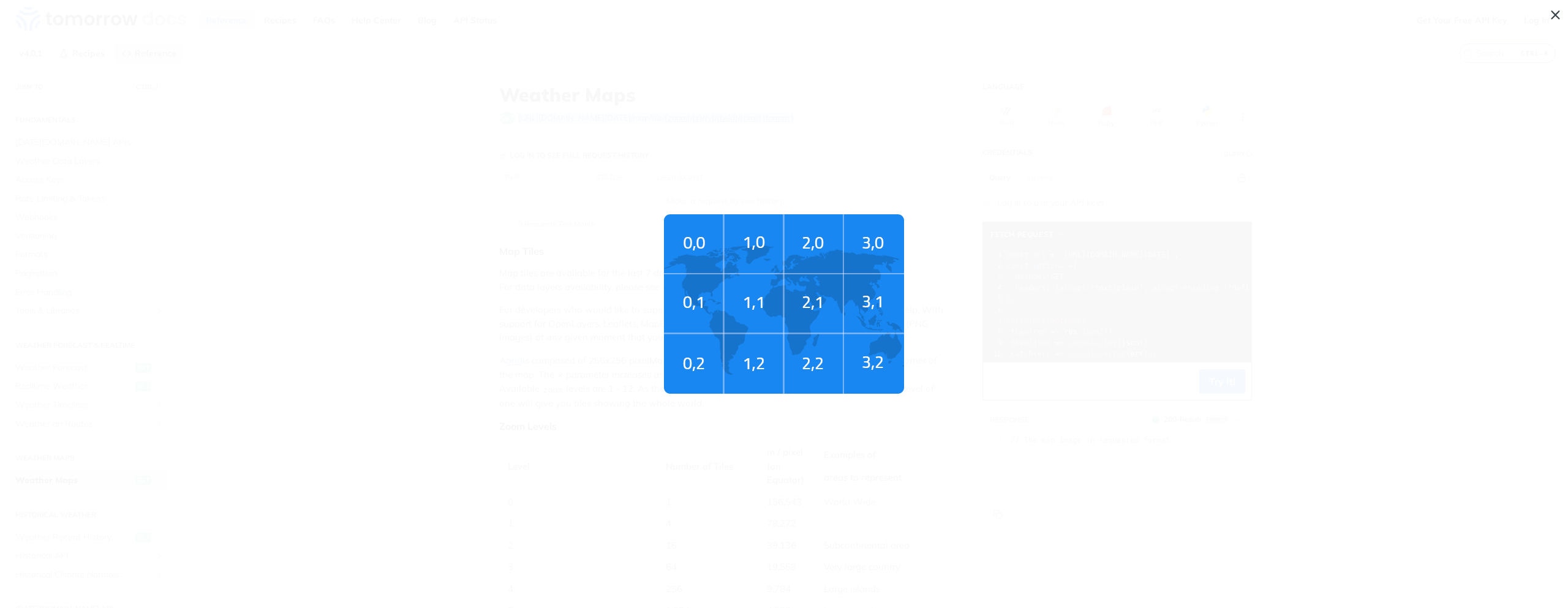
click at [746, 364] on img "Tiles Zoom Level" at bounding box center [784, 304] width 240 height 180
click at [746, 364] on p "A grid is composed of 256x256 pixel Map Tiles with ( x , y ) indices, where (0,…" at bounding box center [724, 382] width 452 height 56
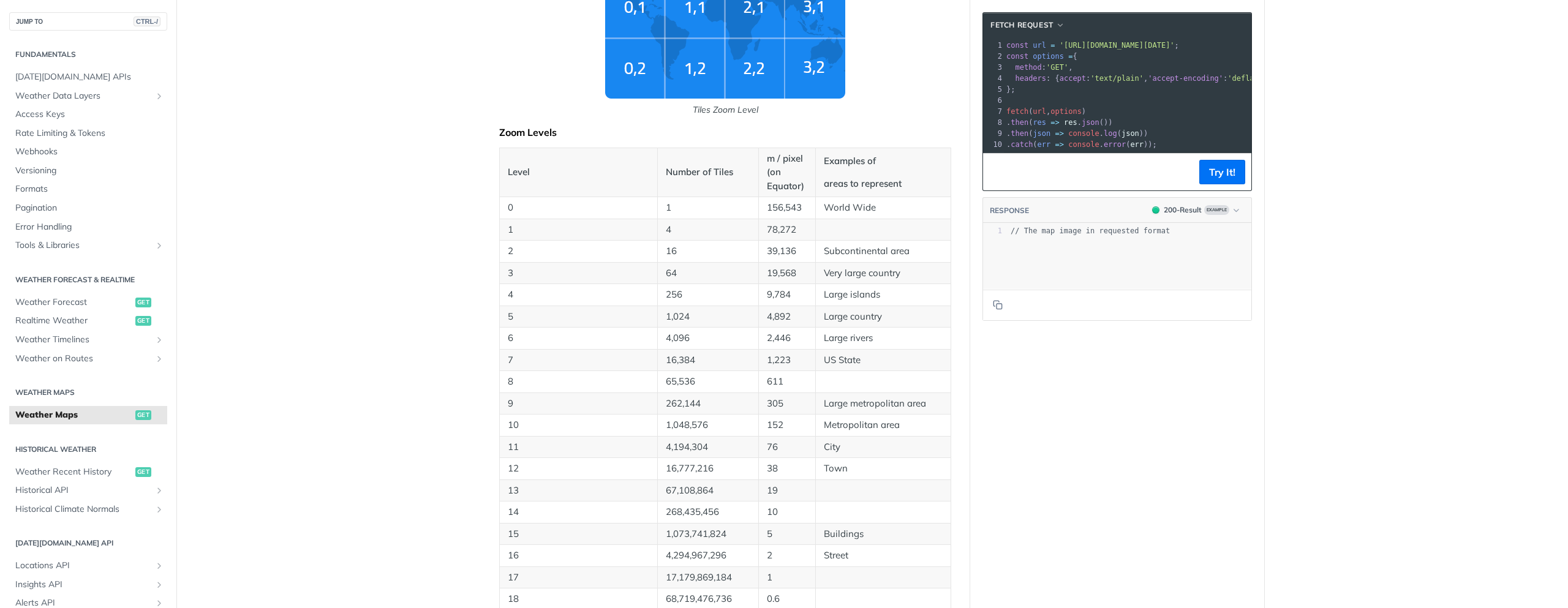
scroll to position [514, 0]
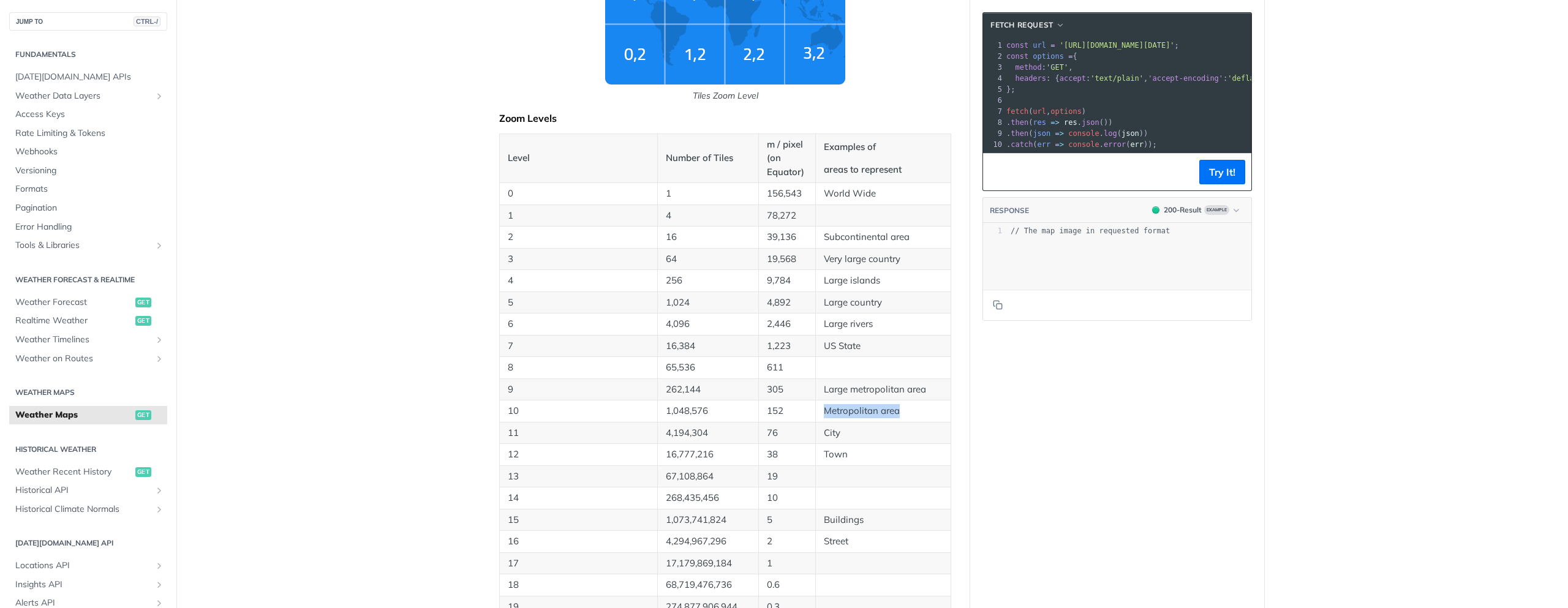
drag, startPoint x: 818, startPoint y: 413, endPoint x: 924, endPoint y: 413, distance: 106.0
click at [924, 413] on td "Metropolitan area" at bounding box center [882, 411] width 135 height 22
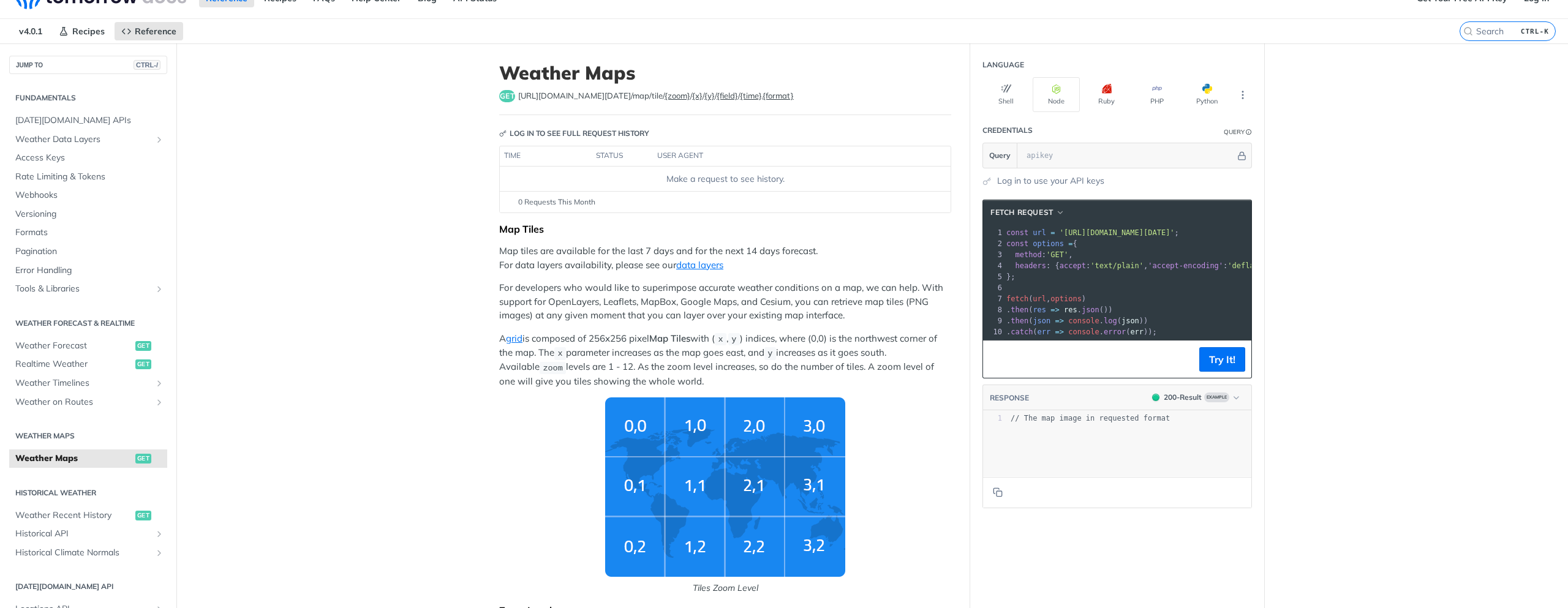
scroll to position [0, 0]
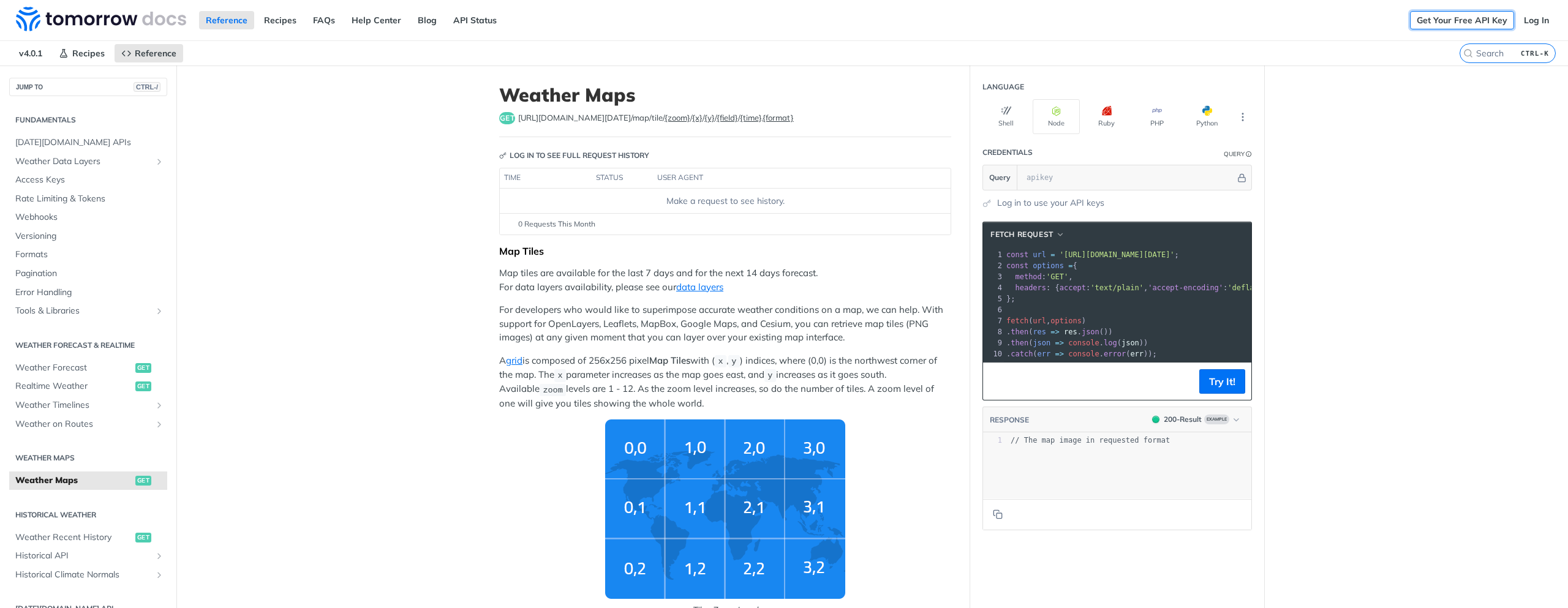
click at [1479, 19] on link "Get Your Free API Key" at bounding box center [1462, 20] width 104 height 19
click at [1533, 17] on link "Log In" at bounding box center [1536, 20] width 38 height 19
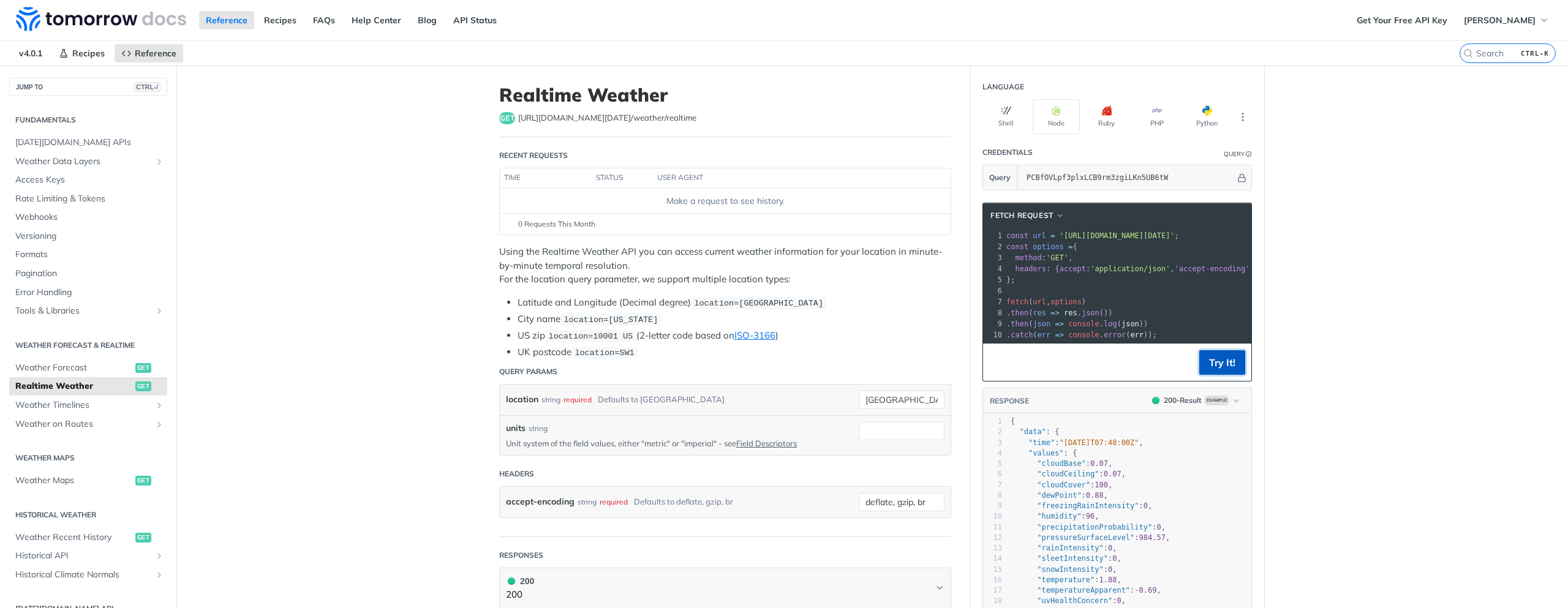
click at [1221, 375] on button "Try It!" at bounding box center [1222, 362] width 46 height 25
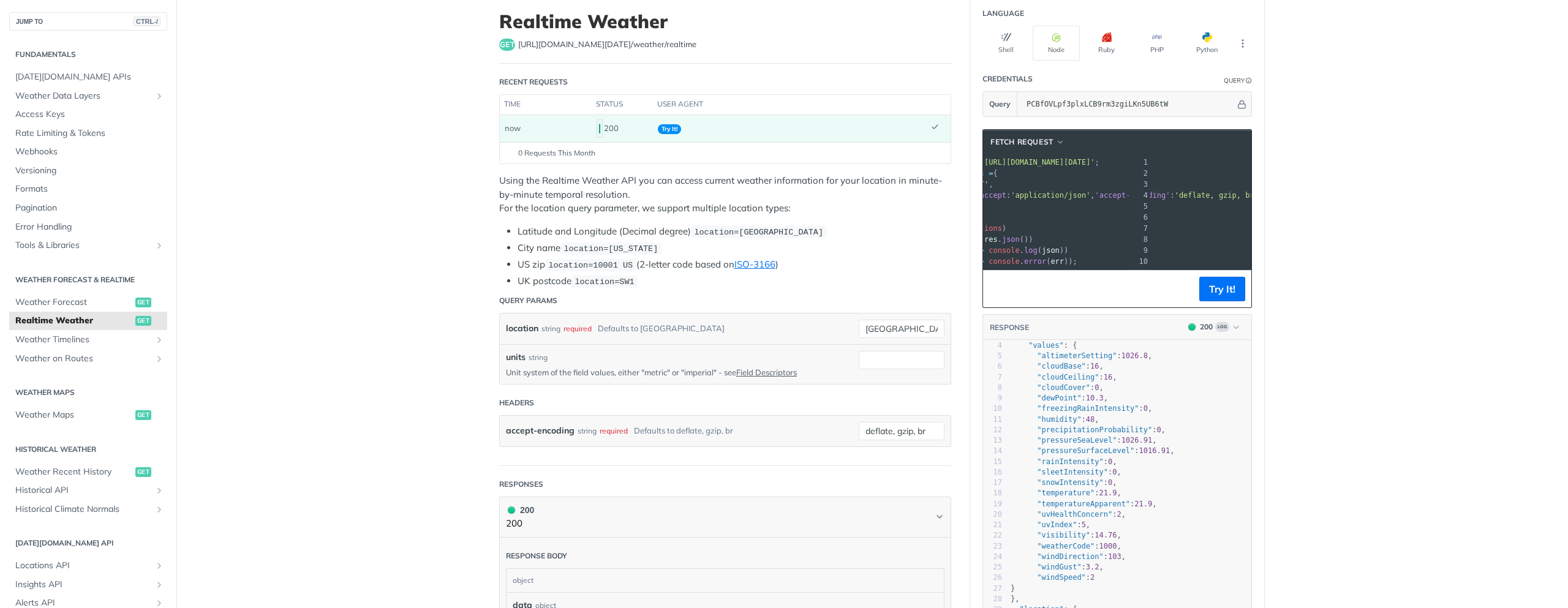
scroll to position [0, 266]
drag, startPoint x: 1179, startPoint y: 163, endPoint x: 1271, endPoint y: 163, distance: 92.0
click at [1271, 163] on main "JUMP TO CTRL-/ Fundamentals [DATE][DOMAIN_NAME] APIs Weather Data Layers Core P…" at bounding box center [784, 539] width 1568 height 1094
click at [1194, 182] on pre "method : 'GET' ," at bounding box center [1198, 184] width 513 height 11
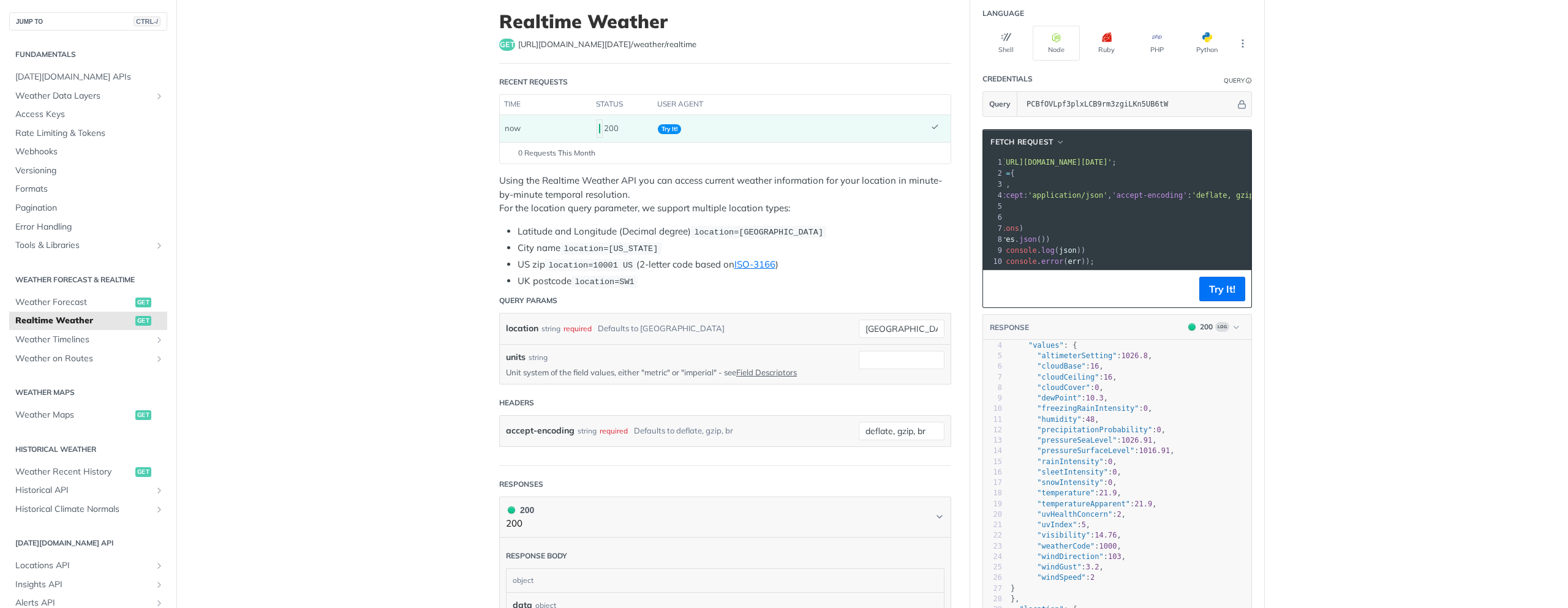
drag, startPoint x: 1113, startPoint y: 159, endPoint x: 1221, endPoint y: 160, distance: 108.0
click at [1112, 159] on span "'[URL][DOMAIN_NAME][DATE]'" at bounding box center [1054, 163] width 115 height 9
click at [1112, 163] on span "'[URL][DOMAIN_NAME][DATE]'" at bounding box center [1054, 163] width 115 height 9
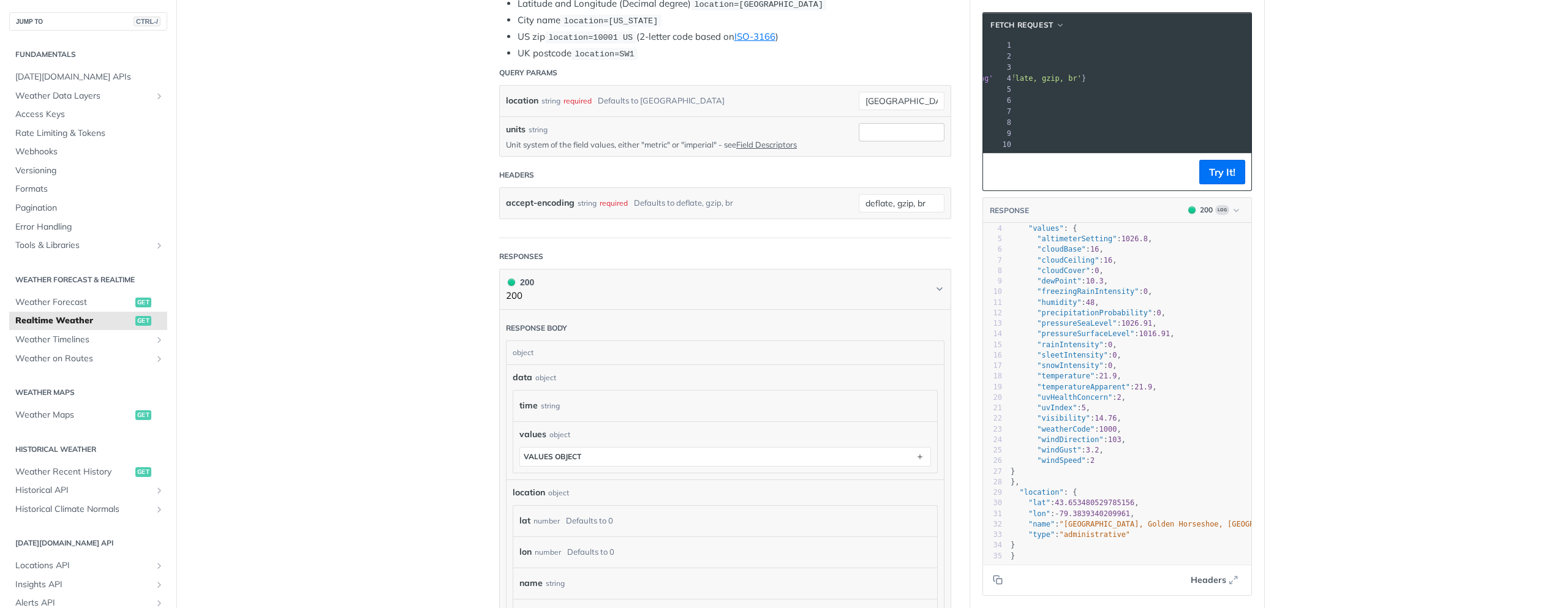
scroll to position [294, 0]
click at [895, 106] on input "[GEOGRAPHIC_DATA]" at bounding box center [901, 109] width 86 height 19
drag, startPoint x: 904, startPoint y: 107, endPoint x: 856, endPoint y: 108, distance: 48.0
click at [859, 108] on input "[GEOGRAPHIC_DATA]" at bounding box center [901, 109] width 86 height 19
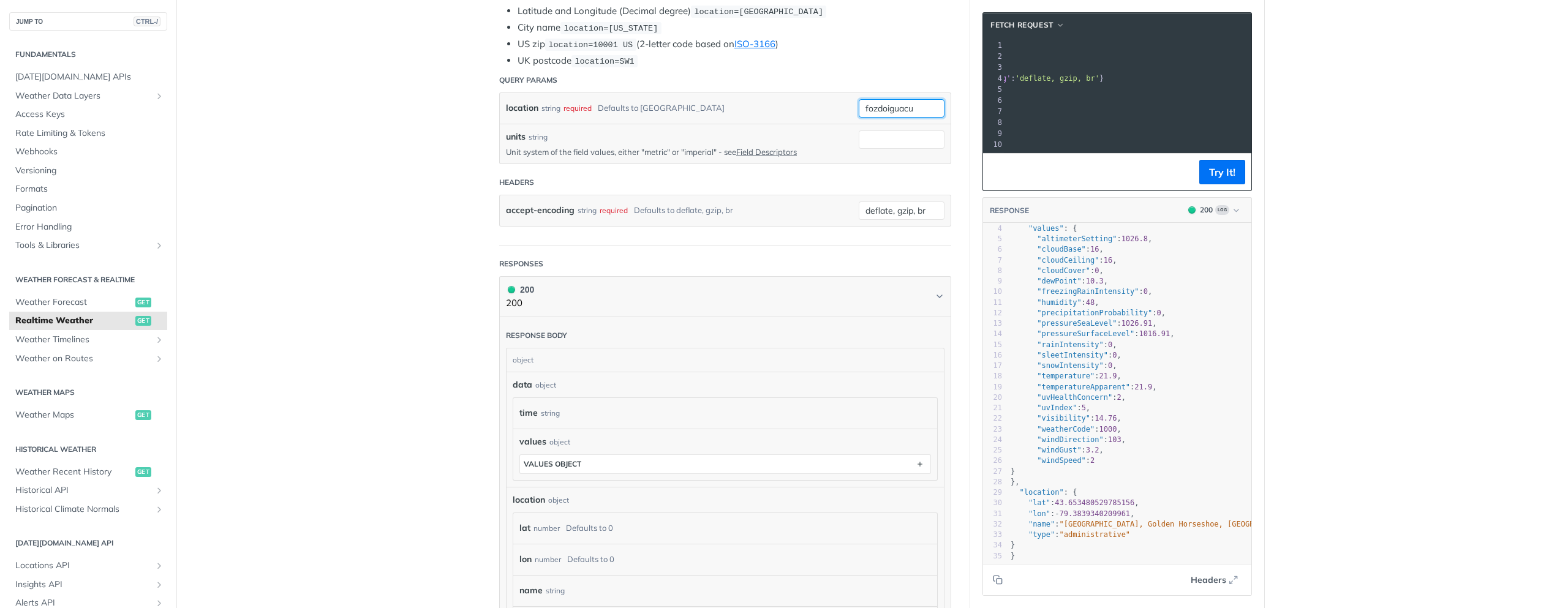
type input "fozdoiguacu"
click at [1217, 180] on button "Try It!" at bounding box center [1222, 172] width 46 height 25
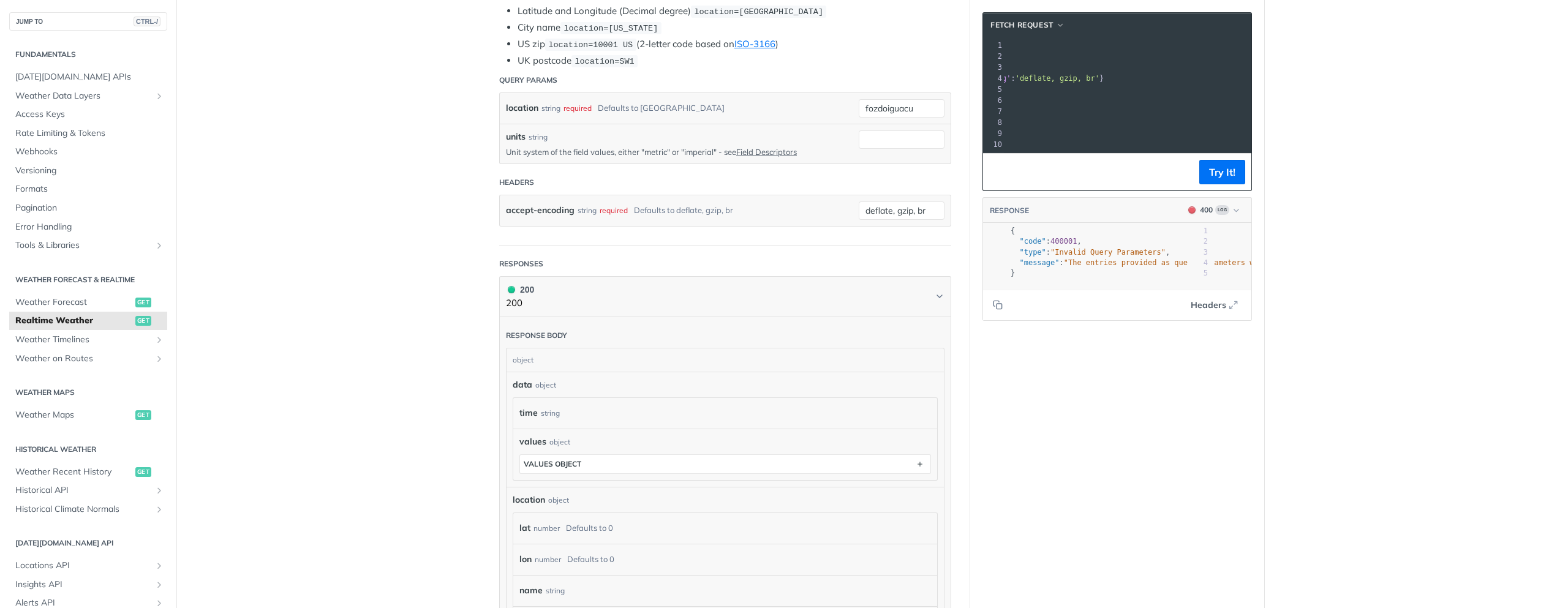
scroll to position [0, 0]
click at [752, 154] on link "Field Descriptors" at bounding box center [766, 152] width 60 height 10
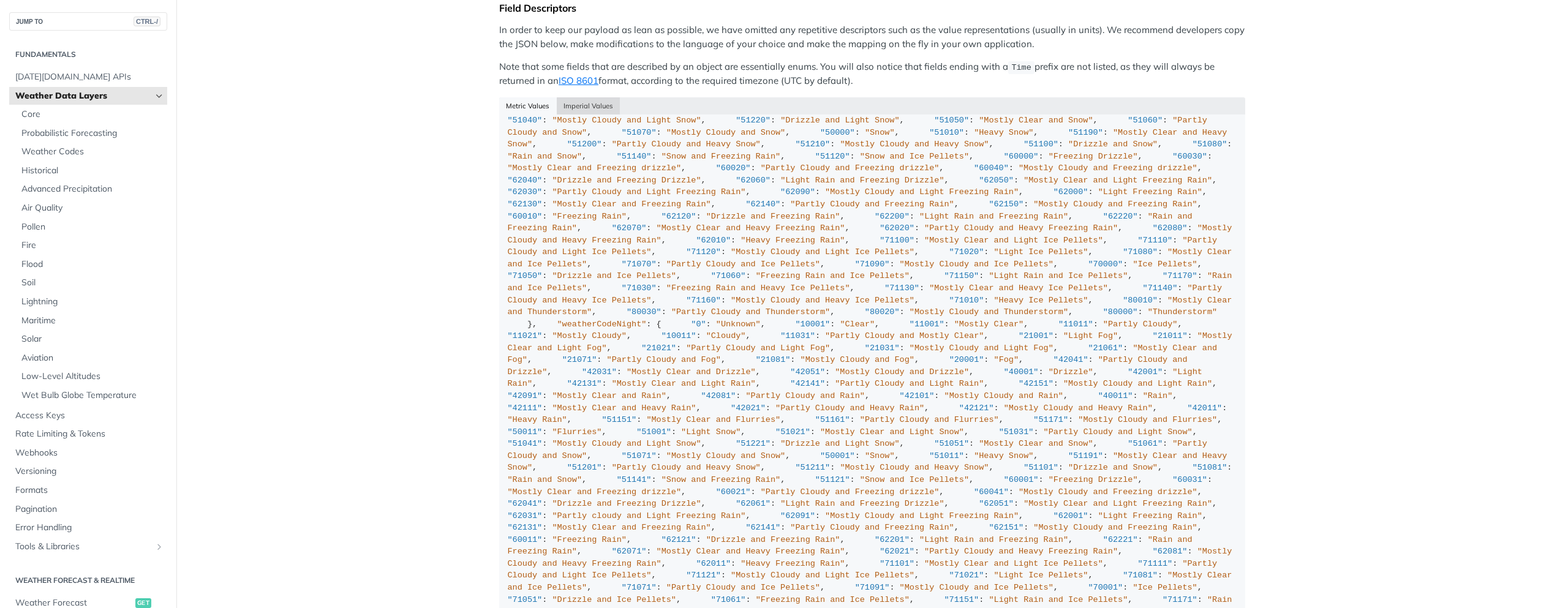
click at [602, 108] on button "Imperial Values" at bounding box center [588, 106] width 64 height 17
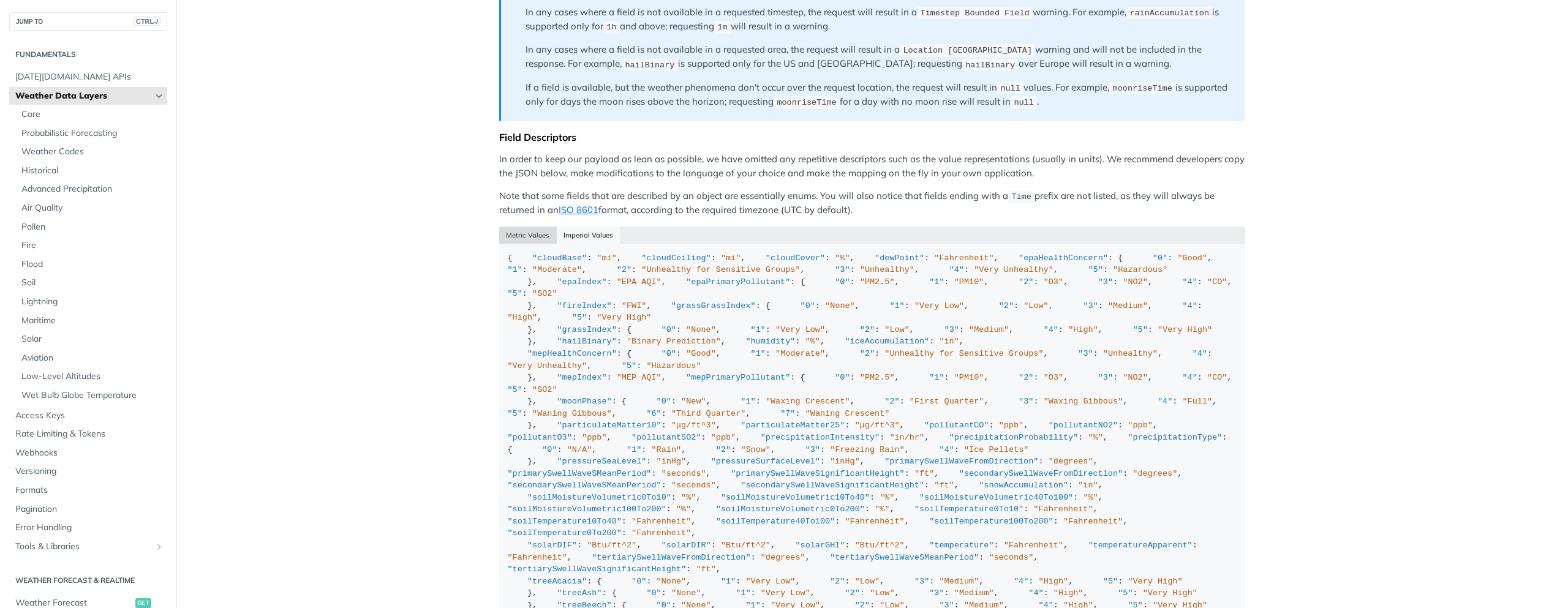
click at [520, 227] on button "Metric Values" at bounding box center [528, 235] width 58 height 17
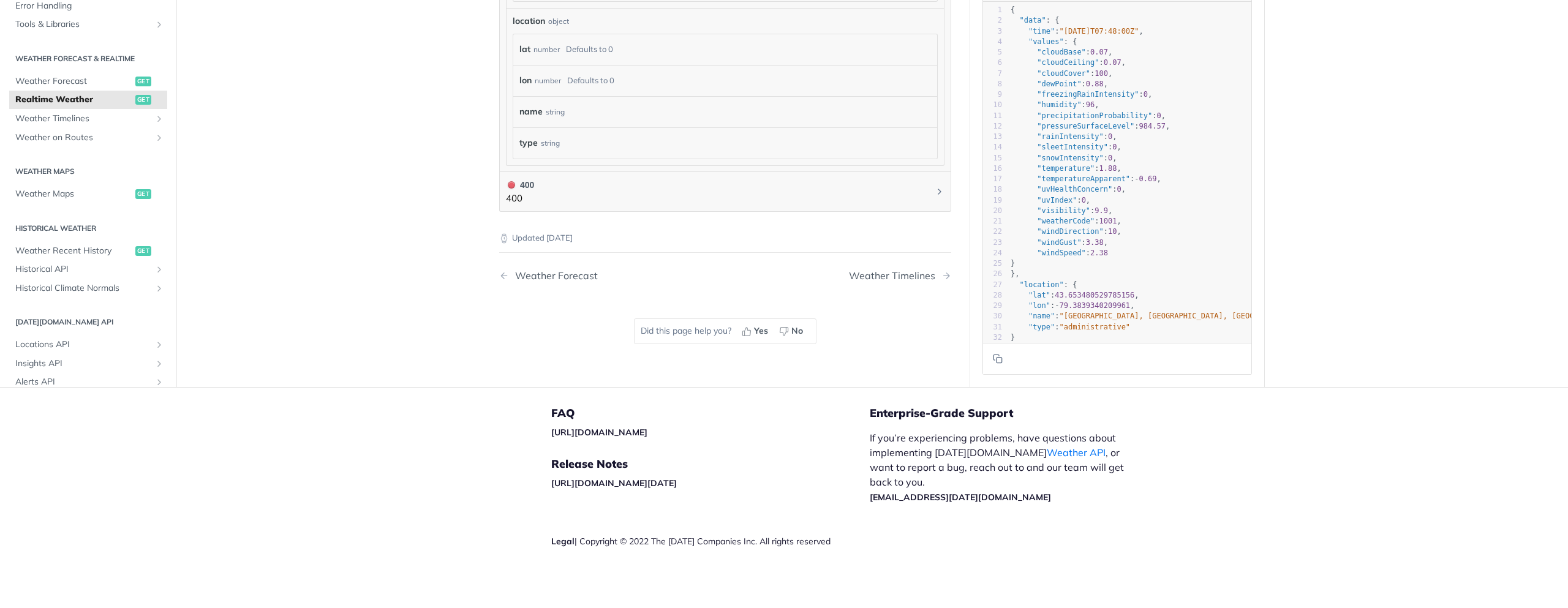
scroll to position [193, 0]
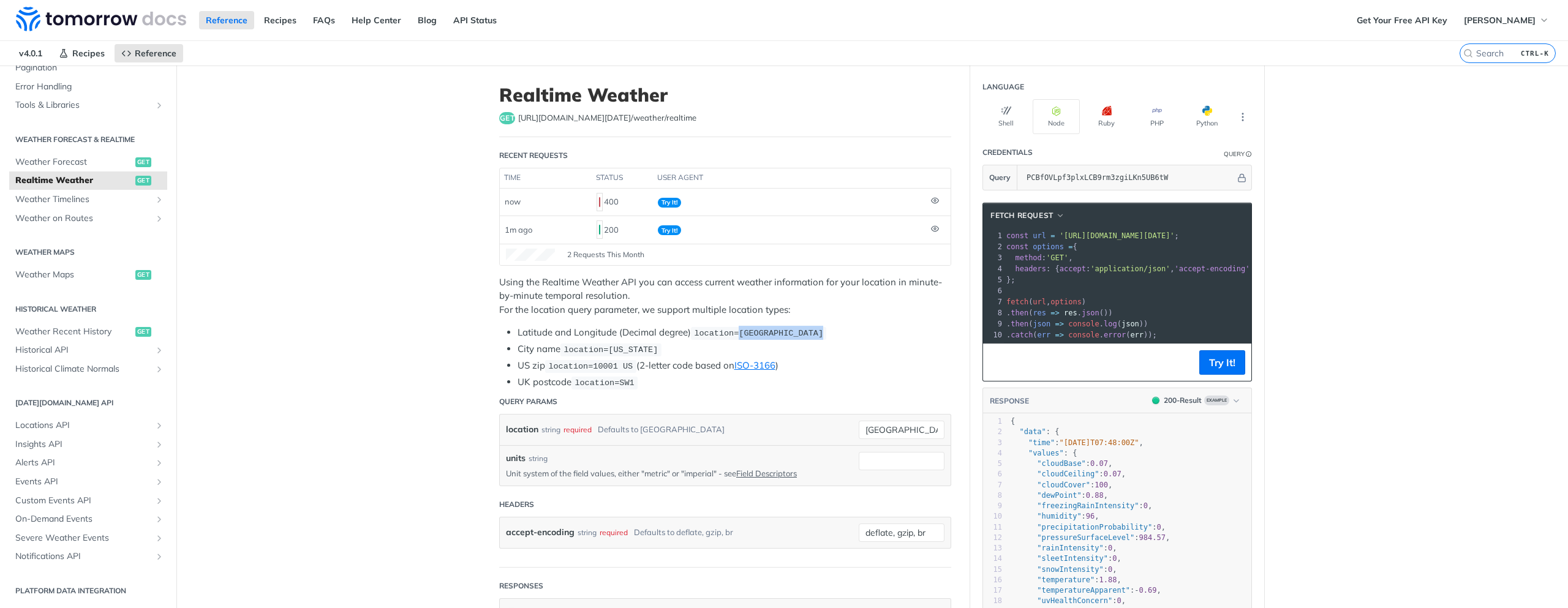
drag, startPoint x: 736, startPoint y: 334, endPoint x: 824, endPoint y: 334, distance: 88.0
click at [824, 334] on li "Latitude and Longitude (Decimal degree) location=[GEOGRAPHIC_DATA]" at bounding box center [734, 333] width 433 height 14
copy span "42.3478, -71.0466"
drag, startPoint x: 898, startPoint y: 429, endPoint x: 850, endPoint y: 426, distance: 48.1
click at [850, 426] on div "location string required Defaults to [GEOGRAPHIC_DATA] [GEOGRAPHIC_DATA] requir…" at bounding box center [724, 430] width 438 height 19
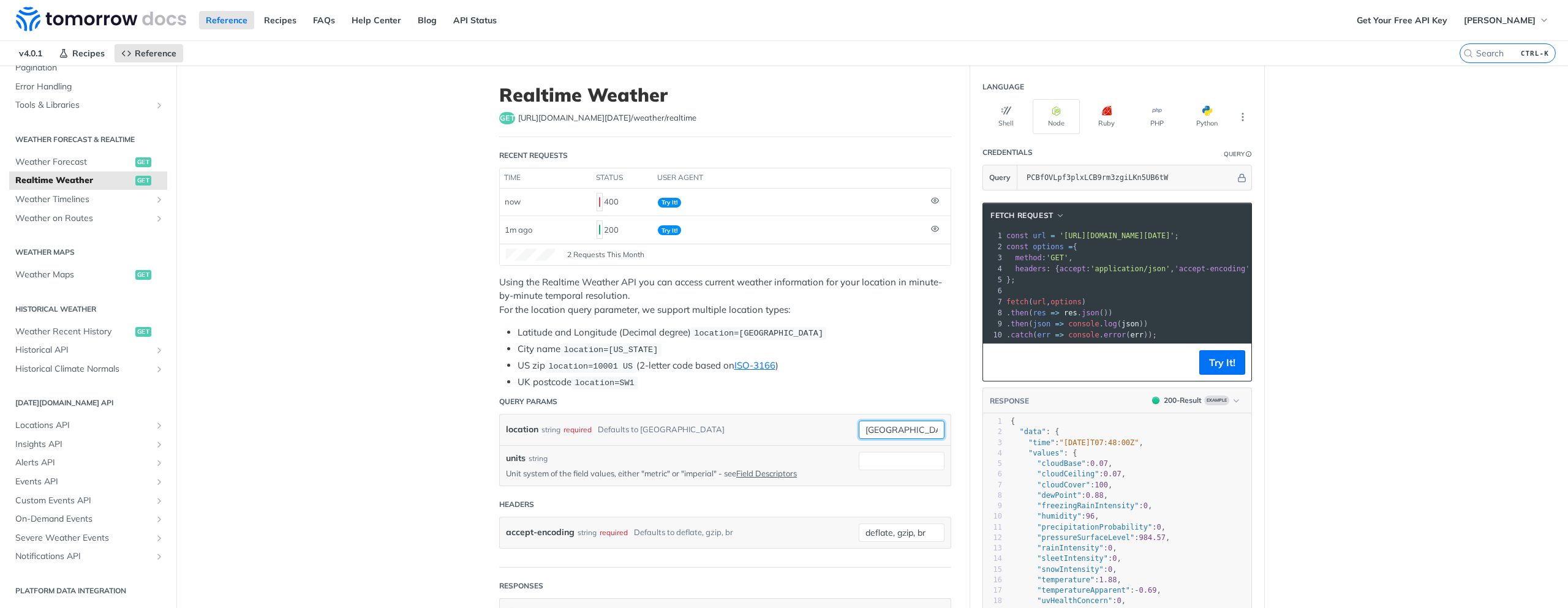
paste input "42.3478, -71.0466"
click at [1214, 371] on button "Try It!" at bounding box center [1222, 362] width 46 height 25
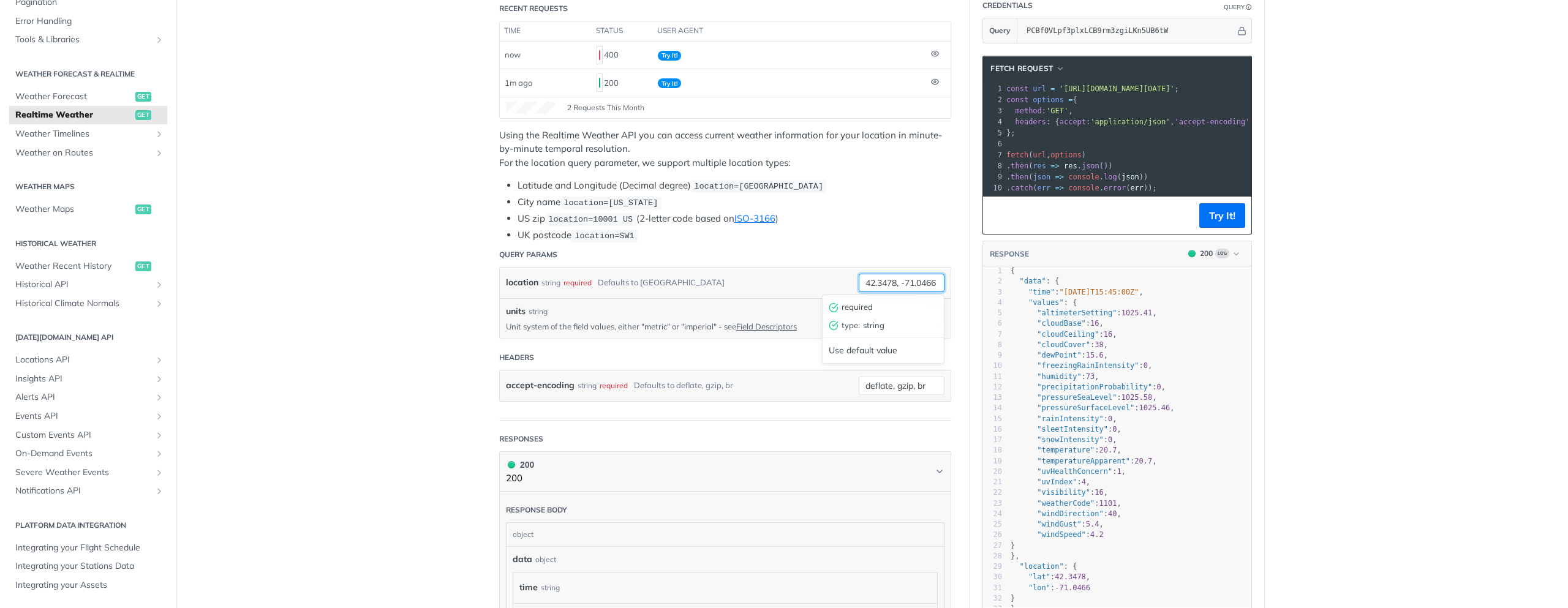
scroll to position [0, 1]
drag, startPoint x: 862, startPoint y: 284, endPoint x: 946, endPoint y: 285, distance: 84.0
click at [946, 285] on div "location string required Defaults to [GEOGRAPHIC_DATA] 42.3478, -71.0466 requir…" at bounding box center [724, 283] width 450 height 31
click at [863, 284] on input "42.3478, -71.0466" at bounding box center [901, 284] width 86 height 19
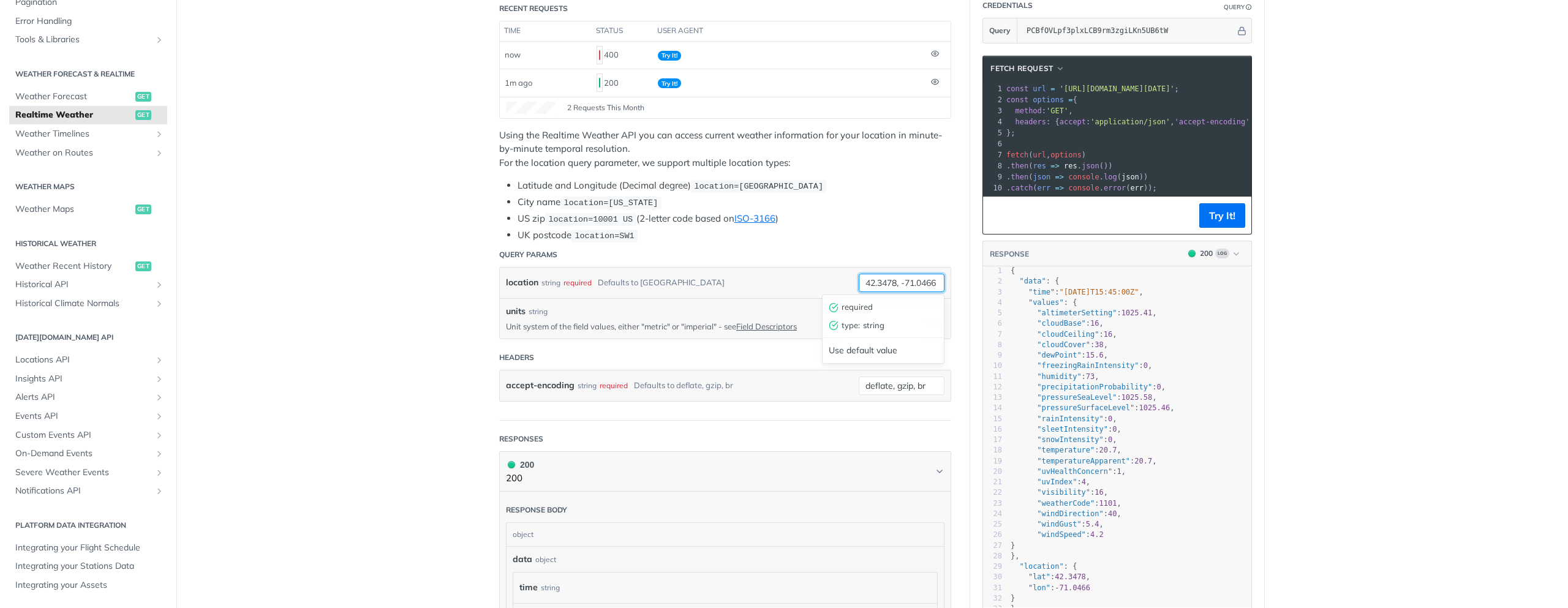
click at [863, 284] on input "42.3478, -71.0466" at bounding box center [901, 284] width 86 height 19
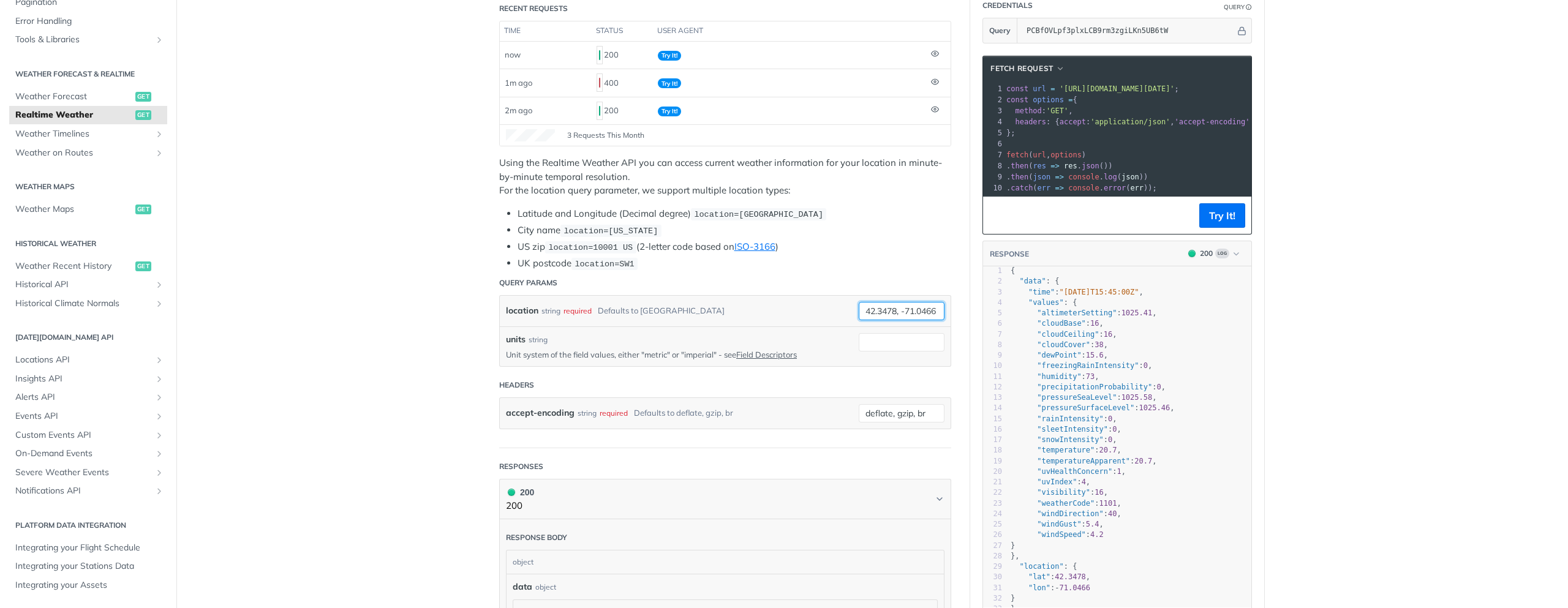
scroll to position [0, 1]
drag, startPoint x: 861, startPoint y: 310, endPoint x: 958, endPoint y: 307, distance: 97.0
click at [958, 307] on article "Realtime Weather get [URL][DOMAIN_NAME][DATE] /weather/realtime Recent Requests…" at bounding box center [724, 493] width 489 height 1150
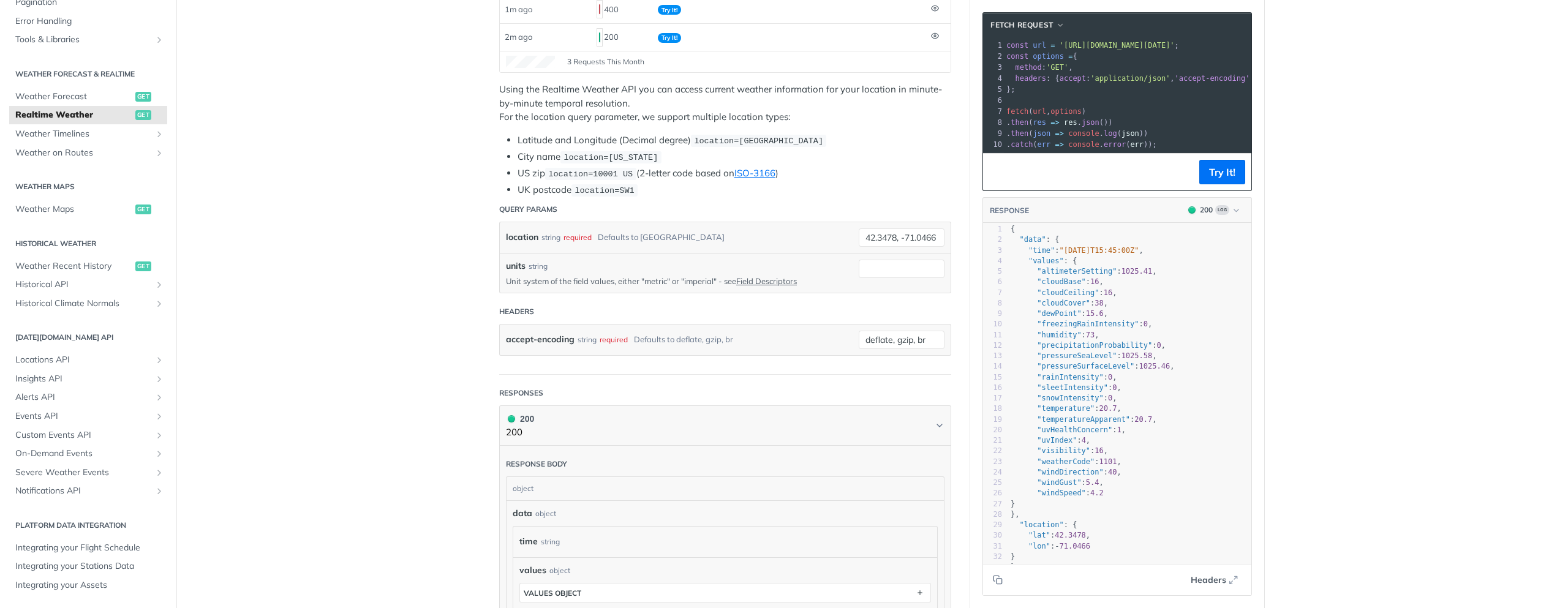
scroll to position [0, 0]
click at [706, 241] on div "location string required Defaults to [GEOGRAPHIC_DATA]" at bounding box center [672, 238] width 335 height 19
drag, startPoint x: 861, startPoint y: 240, endPoint x: 946, endPoint y: 240, distance: 85.0
click at [946, 240] on div "location string required Defaults to [GEOGRAPHIC_DATA] 42.3478, -71.0466 requir…" at bounding box center [724, 257] width 452 height 72
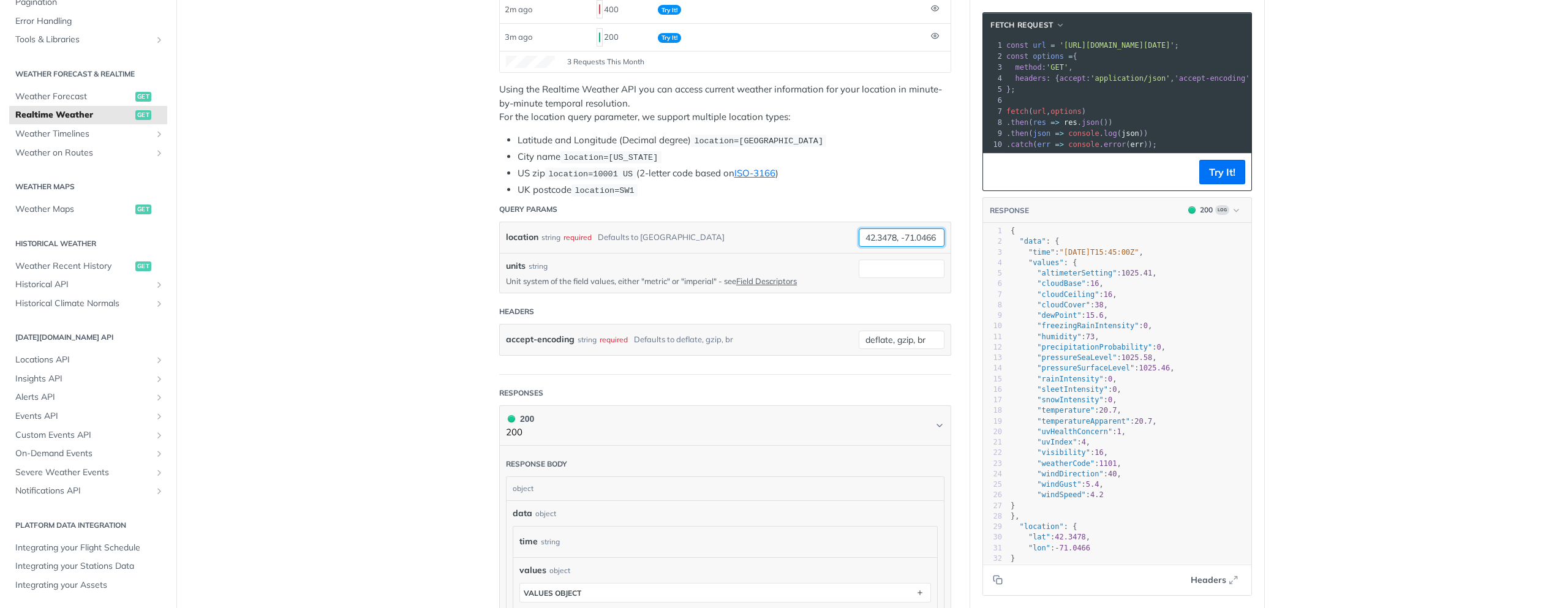
paste input "-25.68"
type input "-25.686, -54.444"
click at [1223, 183] on button "Try It!" at bounding box center [1222, 172] width 46 height 25
click at [1230, 179] on button "Try It!" at bounding box center [1222, 172] width 46 height 25
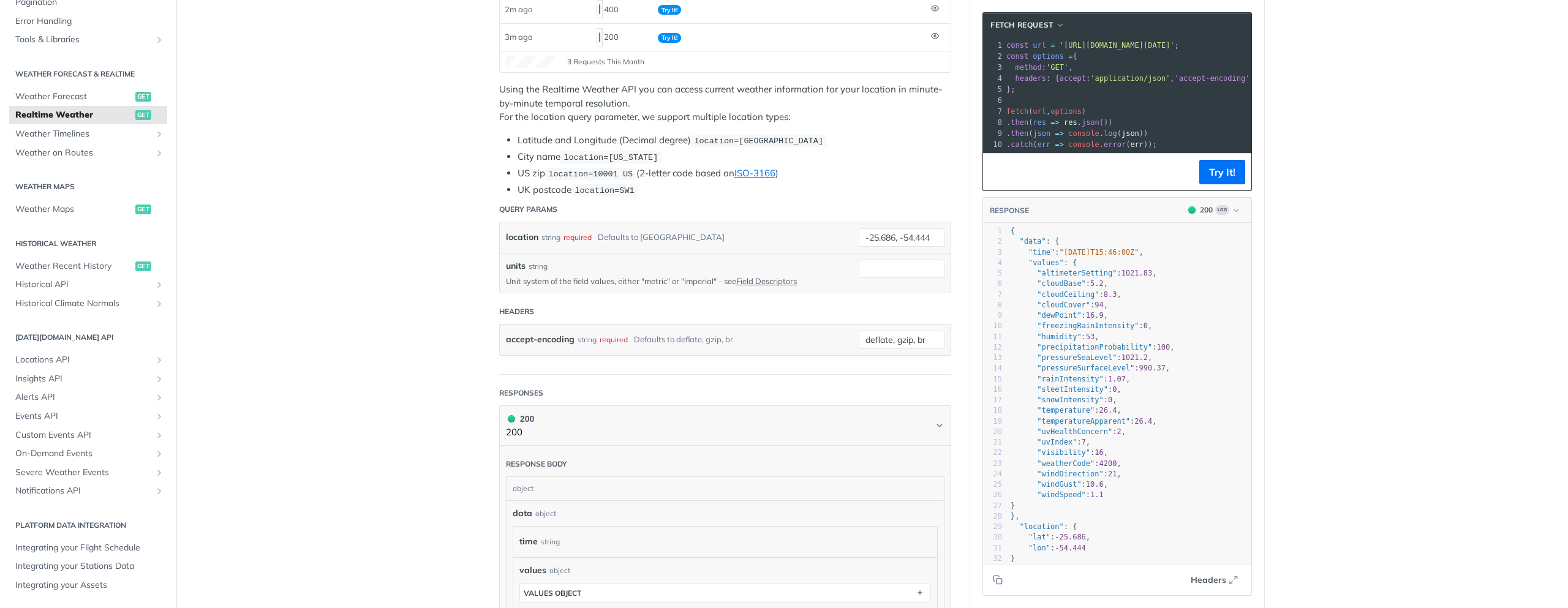
click at [574, 234] on div "required" at bounding box center [577, 237] width 28 height 18
click at [601, 235] on div "Defaults to [GEOGRAPHIC_DATA]" at bounding box center [661, 237] width 127 height 18
click at [632, 235] on div "Defaults to [GEOGRAPHIC_DATA]" at bounding box center [661, 237] width 127 height 18
drag, startPoint x: 1159, startPoint y: 45, endPoint x: 1201, endPoint y: 43, distance: 42.0
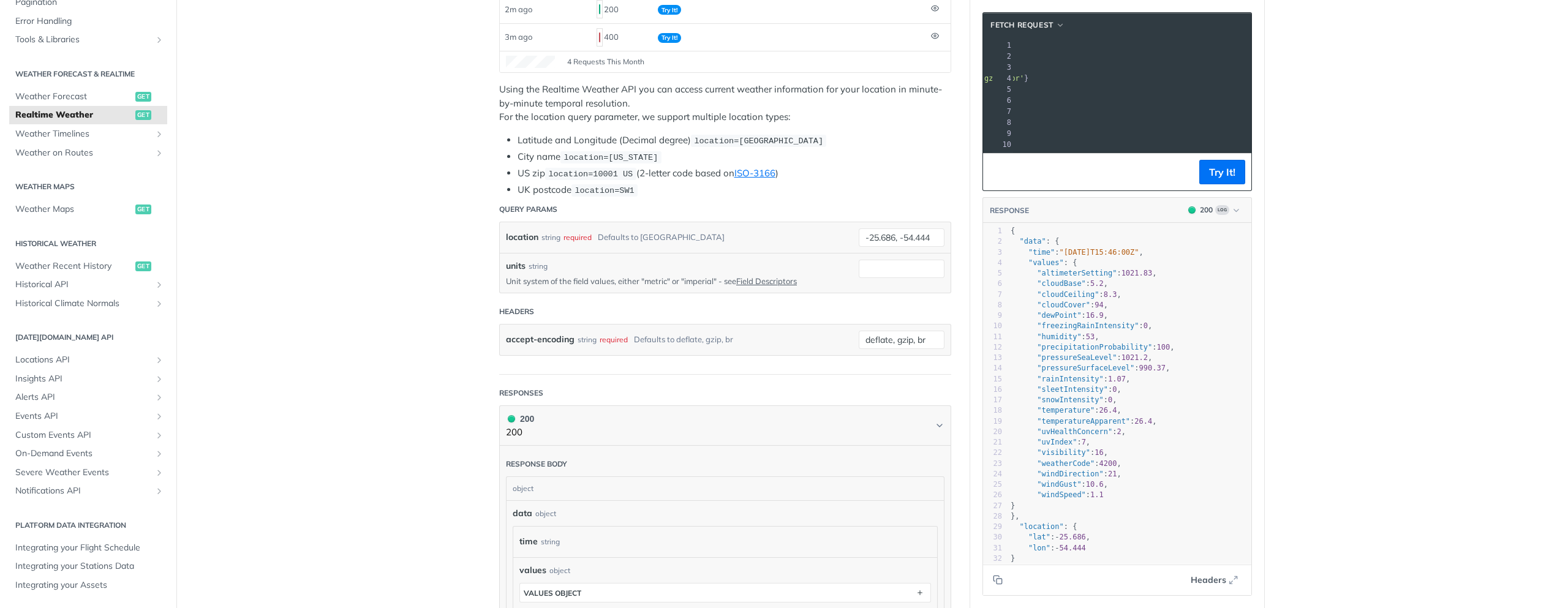
click at [861, 43] on span "'[URL][DOMAIN_NAME][DATE]'" at bounding box center [802, 45] width 115 height 9
click at [1233, 185] on button "Try It!" at bounding box center [1222, 172] width 46 height 25
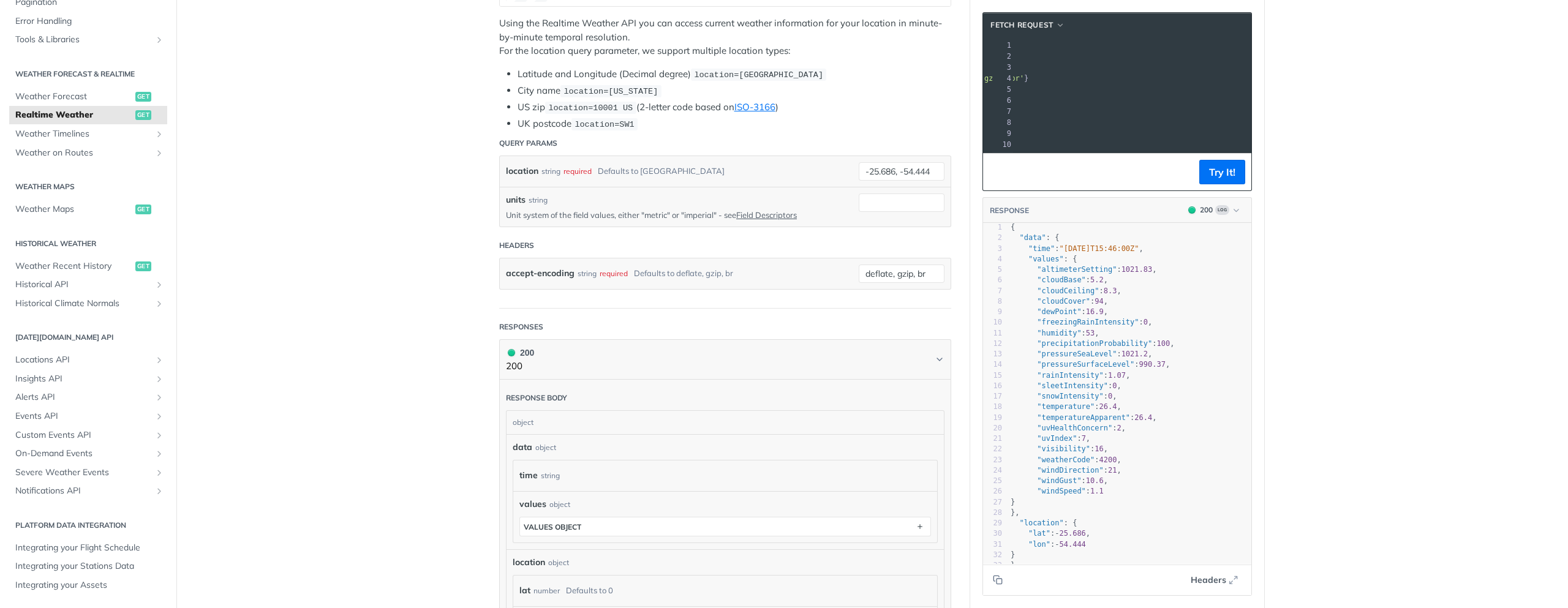
scroll to position [294, 0]
type textarea "5.686"
drag, startPoint x: 1062, startPoint y: 523, endPoint x: 1084, endPoint y: 523, distance: 22.0
click at [1084, 530] on span "25.686" at bounding box center [1072, 534] width 26 height 9
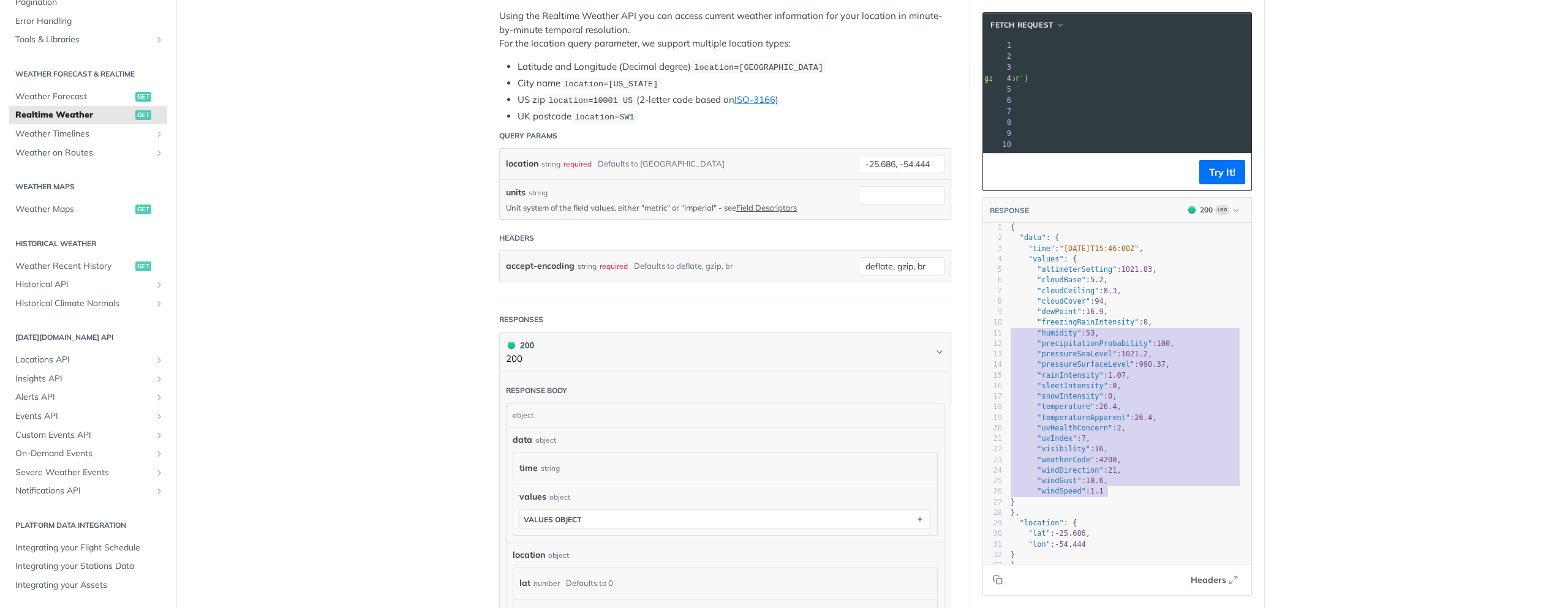
type textarea ""freezingRainIntensity": 0, "humidity": 53, "precipitationProbability": 100, "p…"
drag, startPoint x: 1110, startPoint y: 479, endPoint x: 998, endPoint y: 313, distance: 200.2
click at [998, 313] on div "x 1 { 2 "data" : { 3 "time" : "[DATE]T15:46:00Z" , 4 "values" : { 5 "altimeterS…" at bounding box center [1132, 410] width 299 height 371
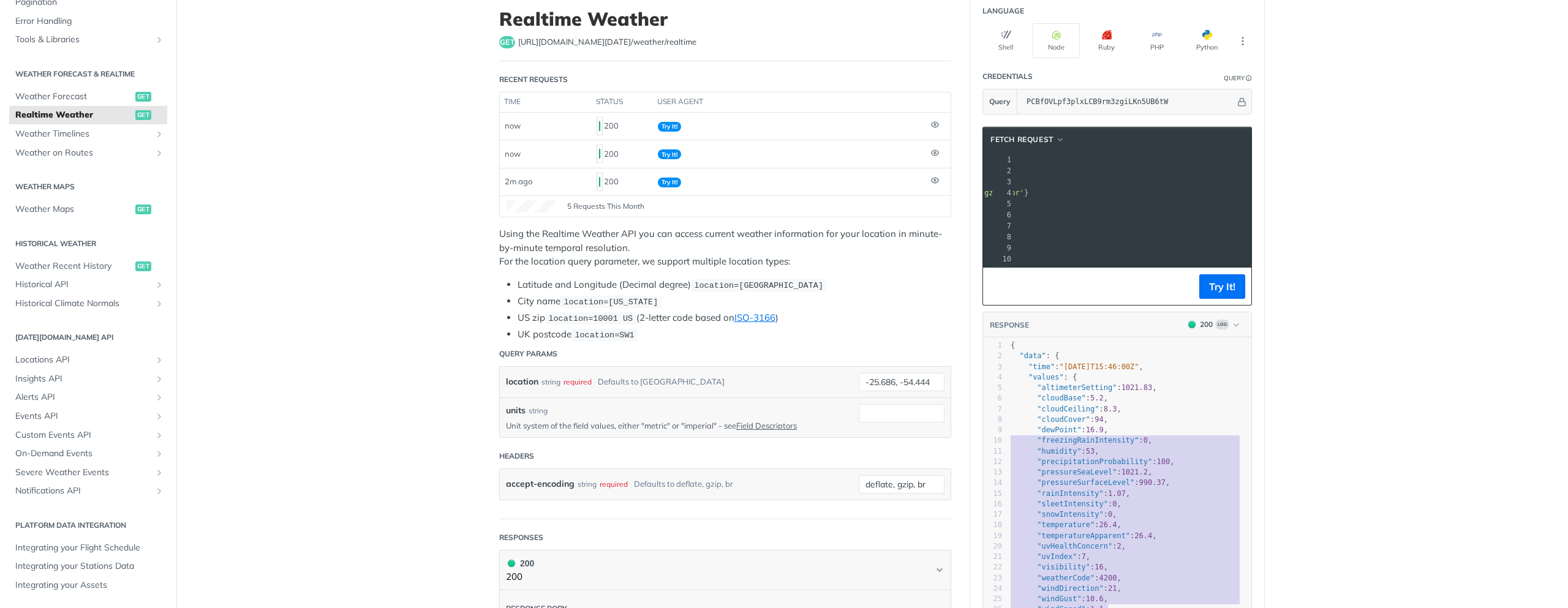
scroll to position [0, 0]
